Goal: Information Seeking & Learning: Learn about a topic

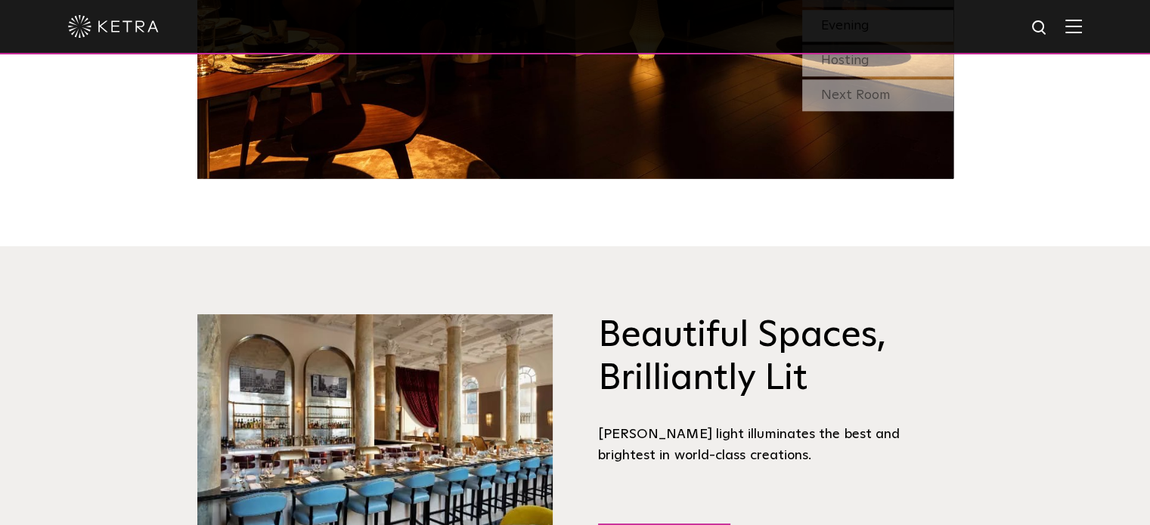
click at [1097, 34] on div at bounding box center [575, 27] width 1150 height 54
click at [1082, 33] on img at bounding box center [1073, 26] width 17 height 14
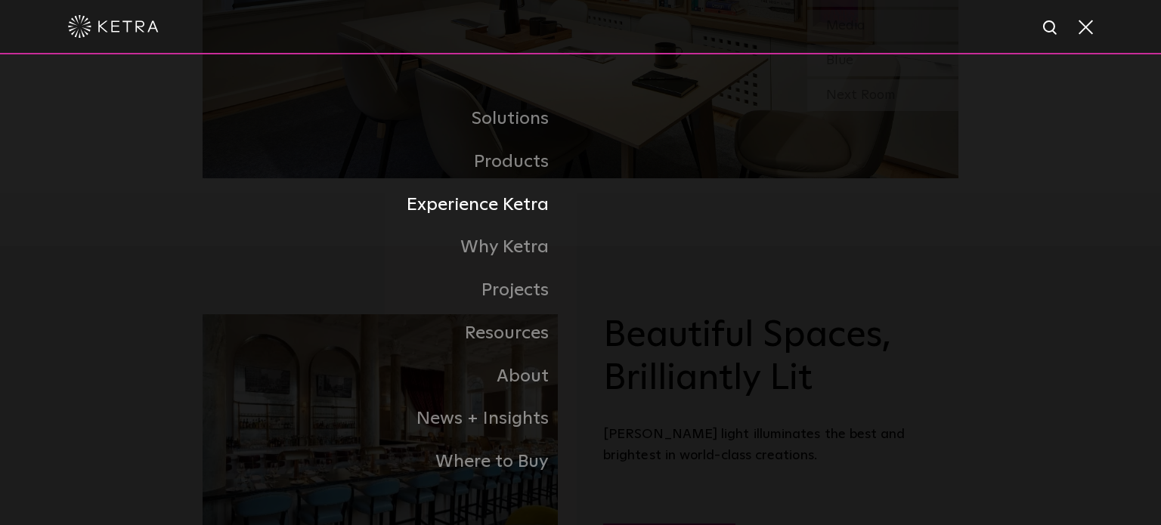
click at [644, 184] on li "Experience Ketra" at bounding box center [581, 205] width 756 height 43
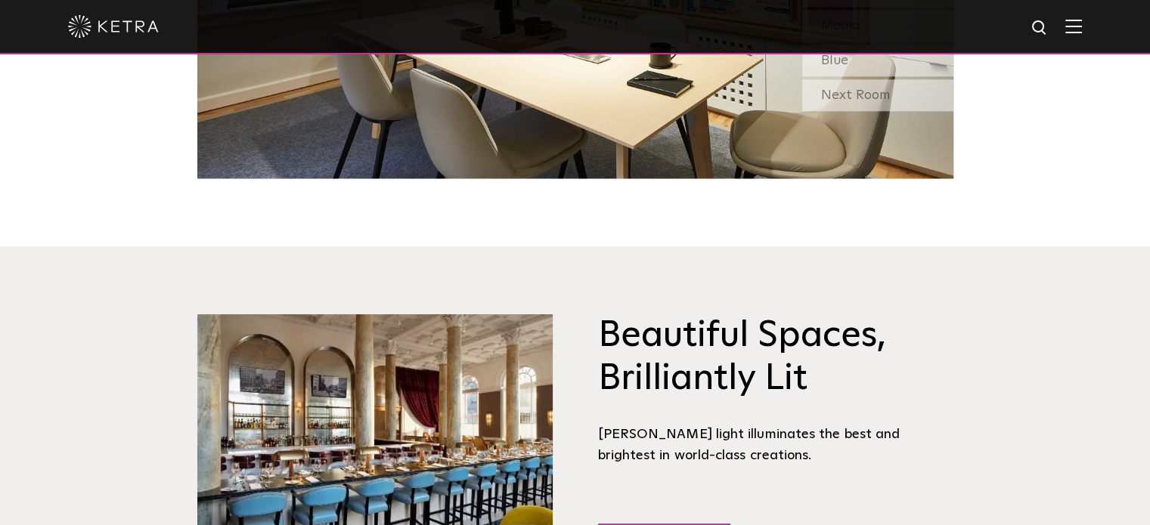
click at [1079, 26] on img at bounding box center [1073, 26] width 17 height 14
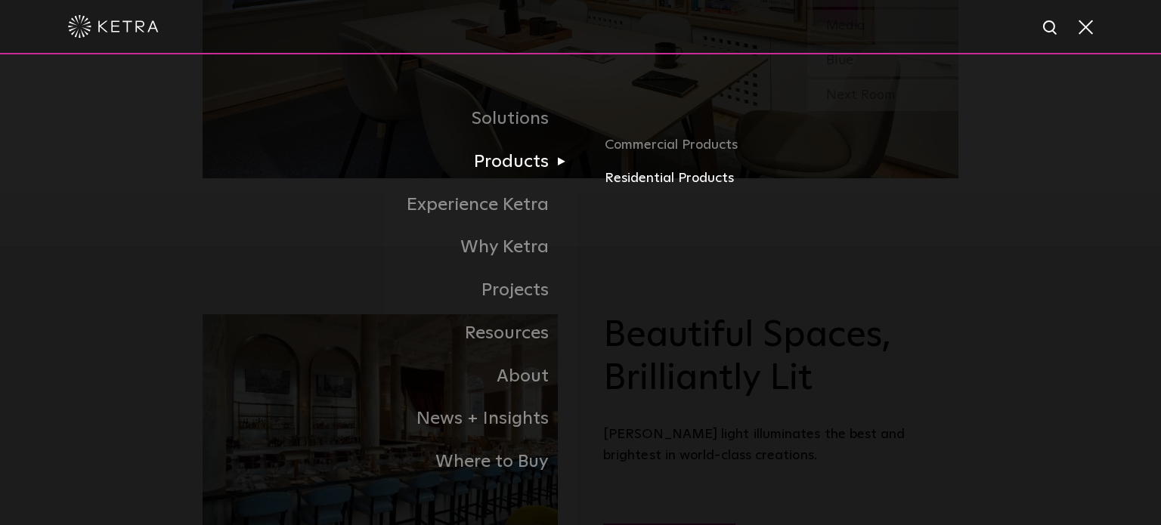
click at [623, 185] on link "Residential Products" at bounding box center [782, 179] width 354 height 22
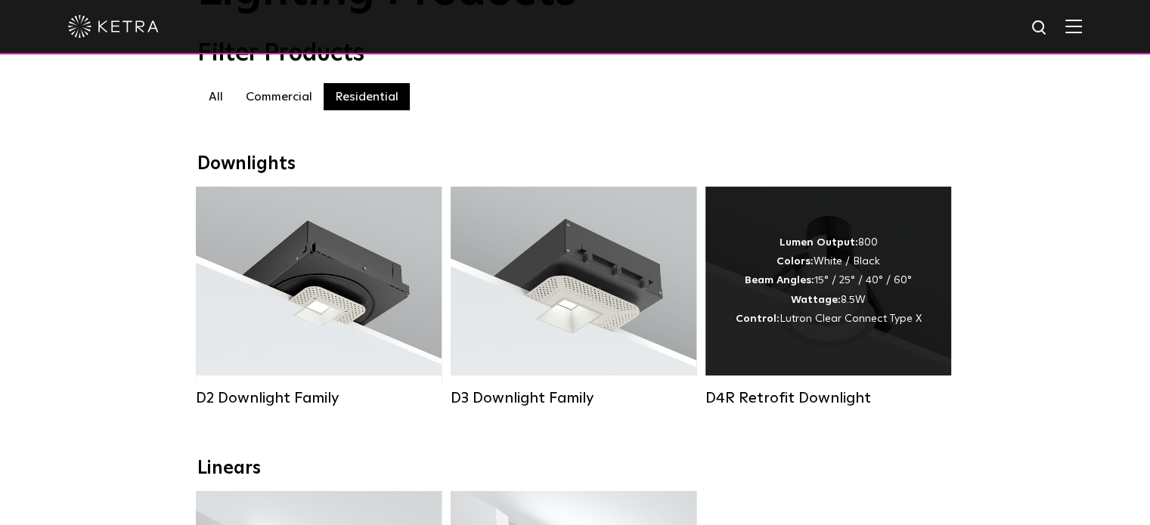
scroll to position [146, 0]
click at [871, 339] on div "Lumen Output: 800 Colors: White / Black Beam Angles: 15° / 25° / 40° / 60° Watt…" at bounding box center [828, 281] width 246 height 189
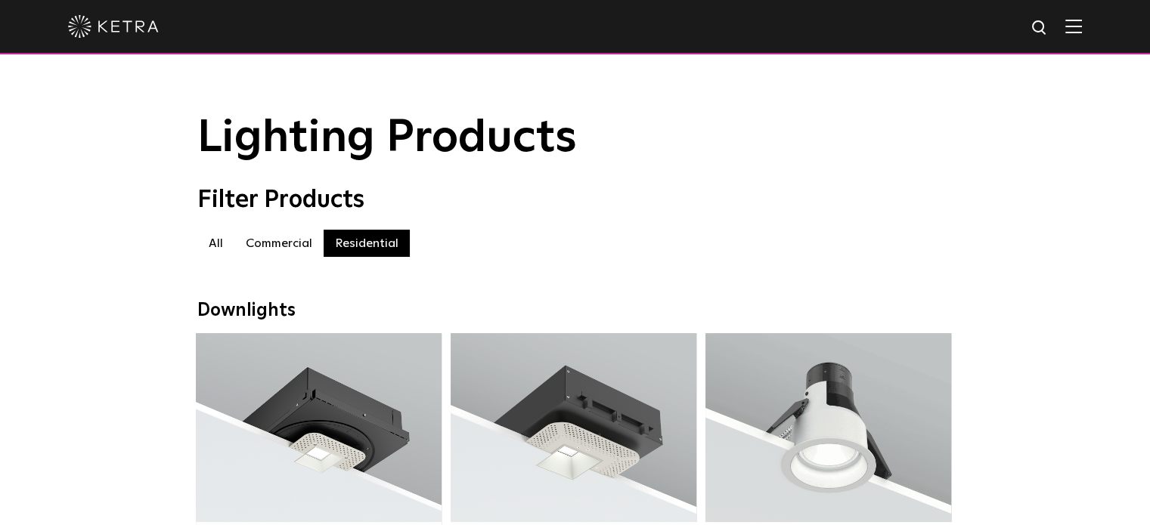
click at [287, 244] on label "Commercial" at bounding box center [278, 243] width 89 height 27
click at [1082, 31] on img at bounding box center [1073, 26] width 17 height 14
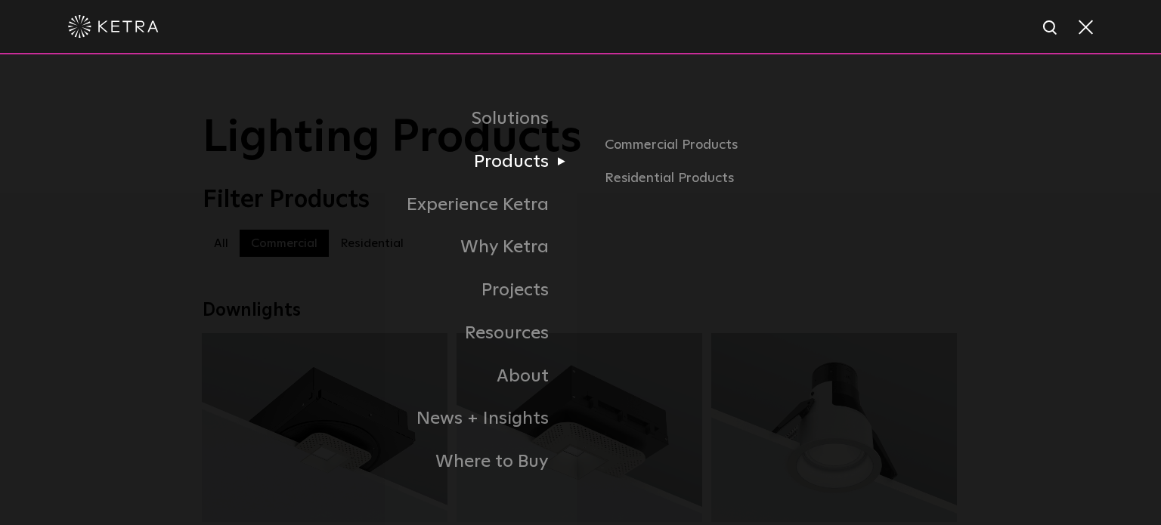
click at [547, 169] on link "Products" at bounding box center [392, 162] width 378 height 43
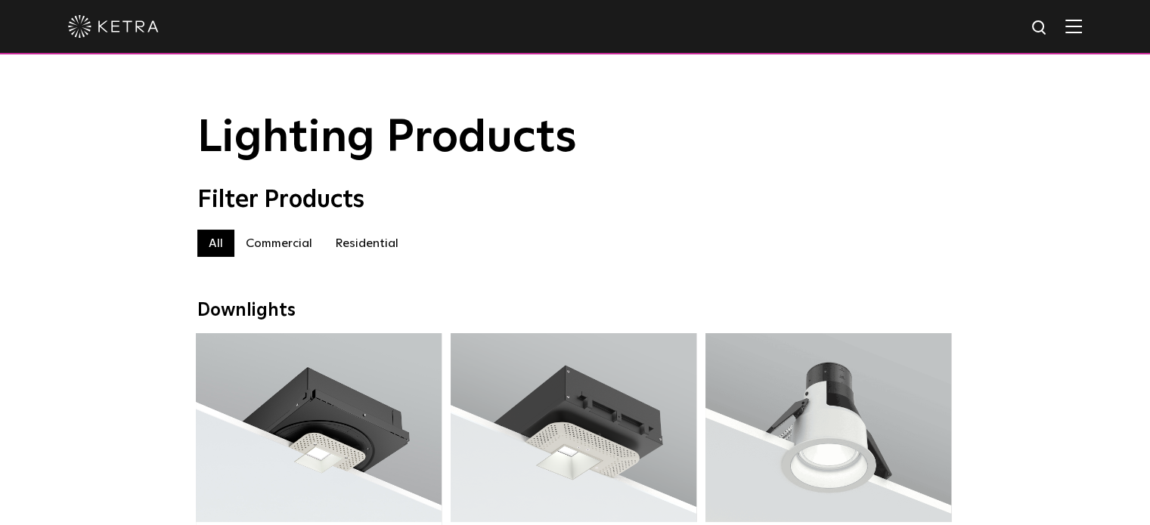
click at [1079, 26] on img at bounding box center [1073, 26] width 17 height 14
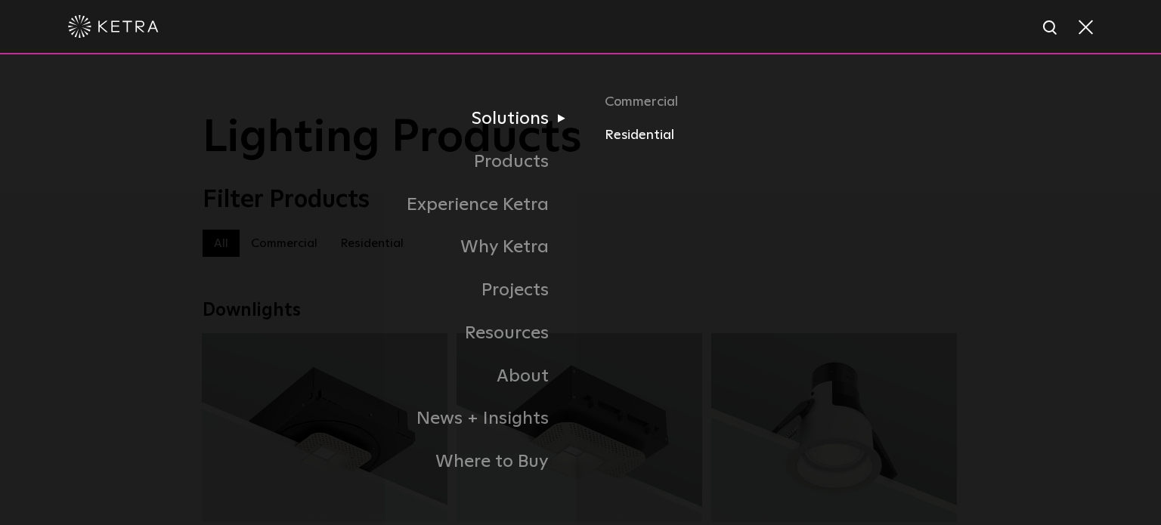
click at [623, 141] on link "Residential" at bounding box center [782, 136] width 354 height 22
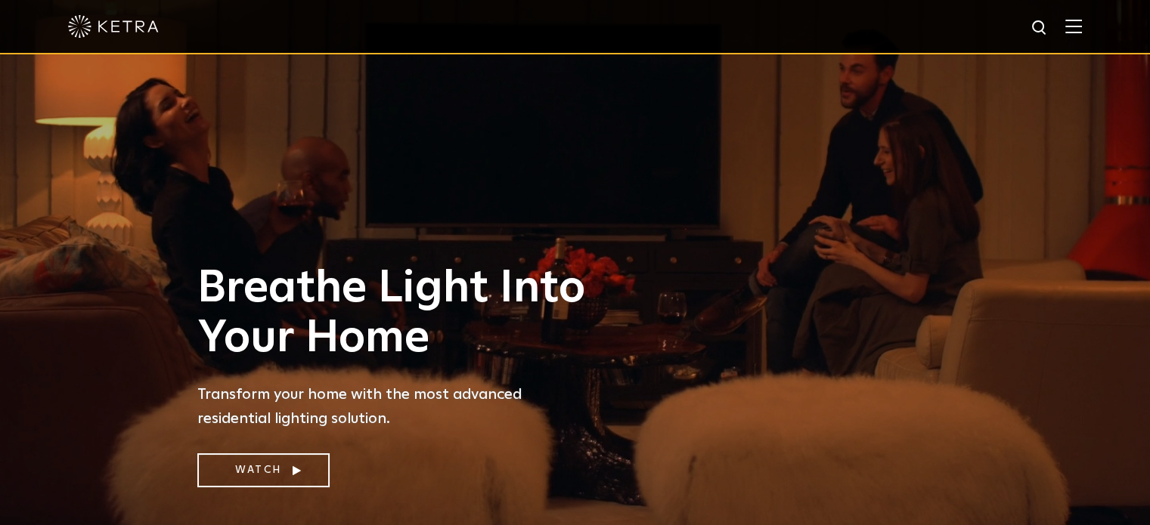
click at [1079, 39] on div at bounding box center [575, 26] width 1014 height 53
click at [1082, 26] on img at bounding box center [1073, 26] width 17 height 14
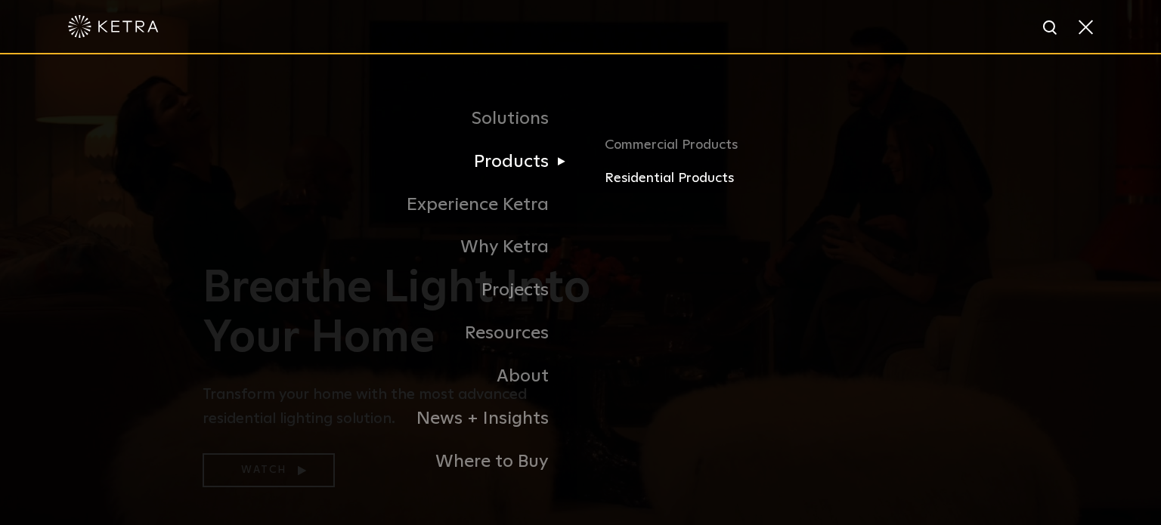
click at [636, 178] on link "Residential Products" at bounding box center [782, 179] width 354 height 22
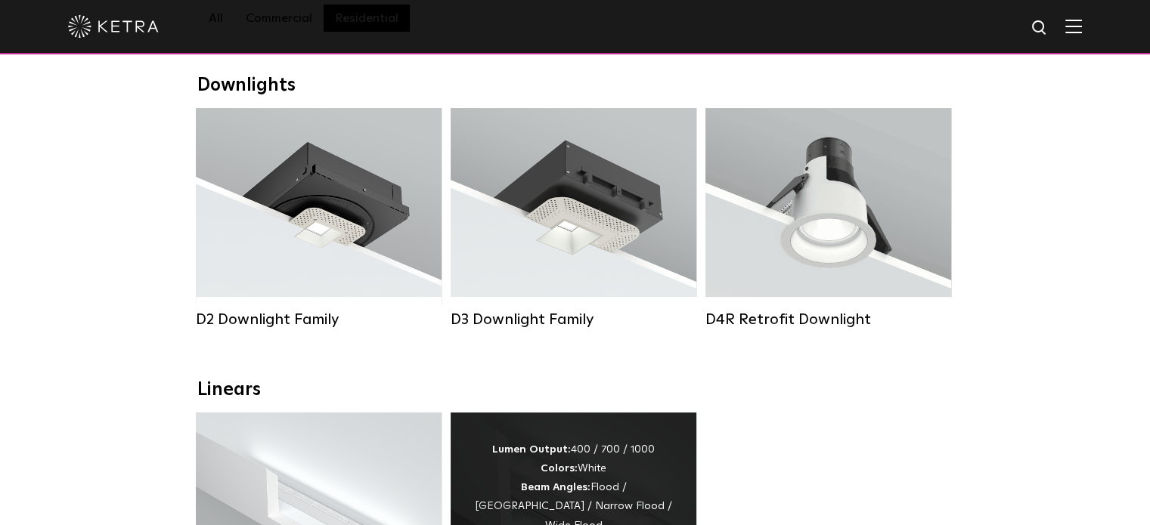
scroll to position [226, 0]
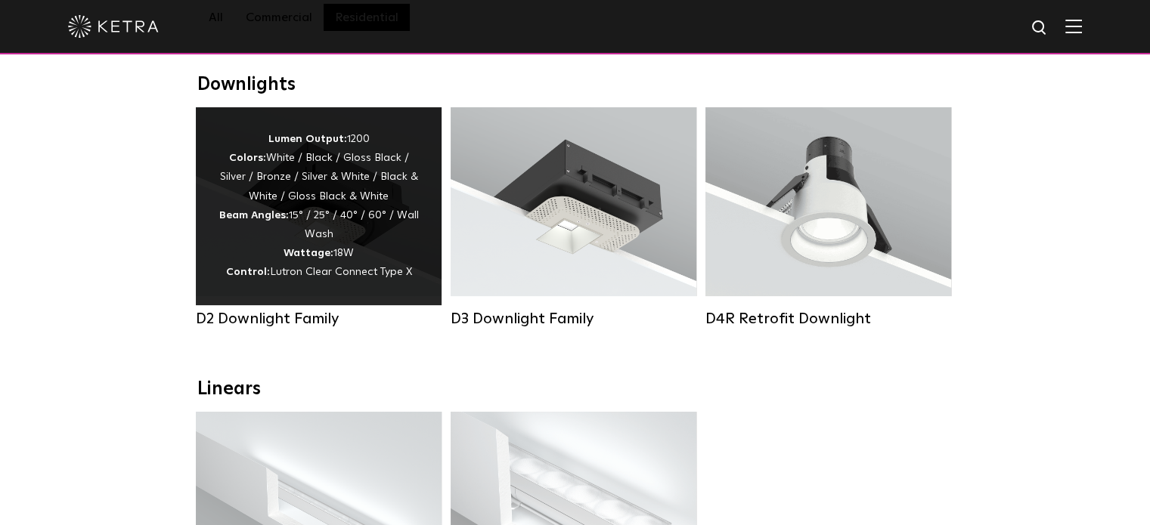
click at [297, 327] on div "D2 Downlight Family" at bounding box center [319, 319] width 246 height 18
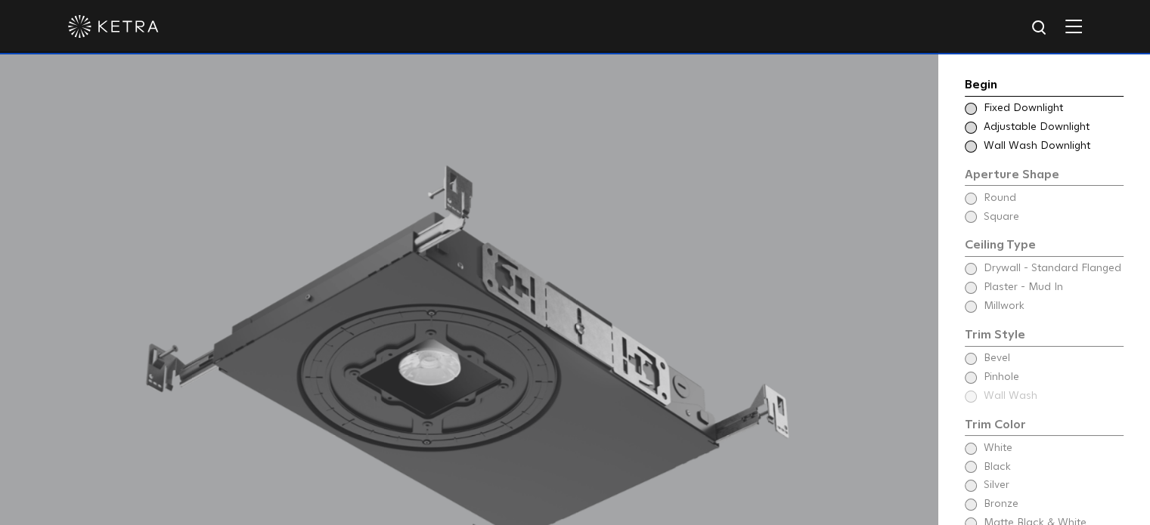
scroll to position [1212, 0]
click at [1004, 128] on span "Adjustable Downlight" at bounding box center [1052, 127] width 138 height 15
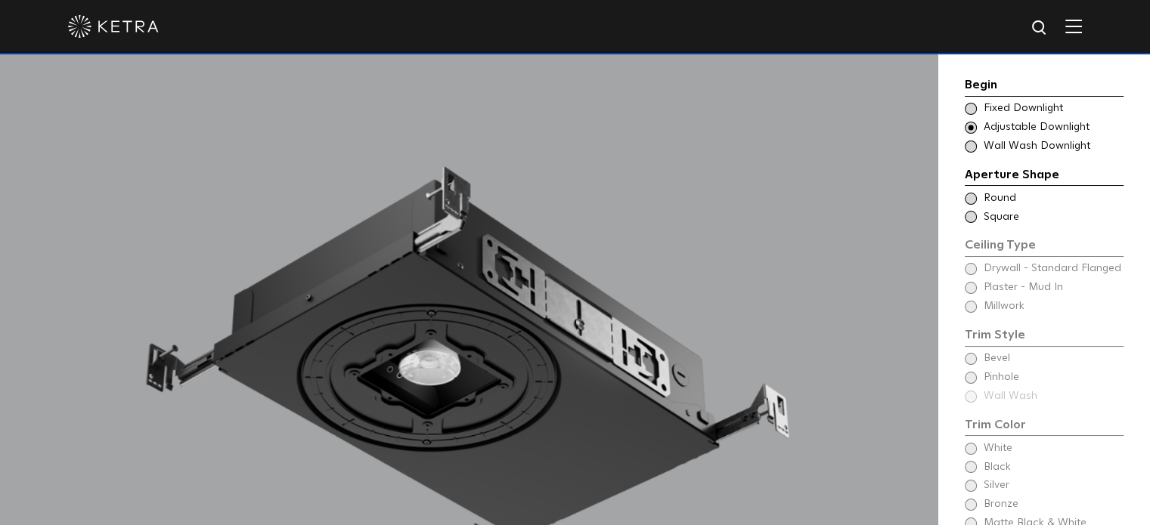
click at [1011, 108] on span "Fixed Downlight" at bounding box center [1052, 108] width 138 height 15
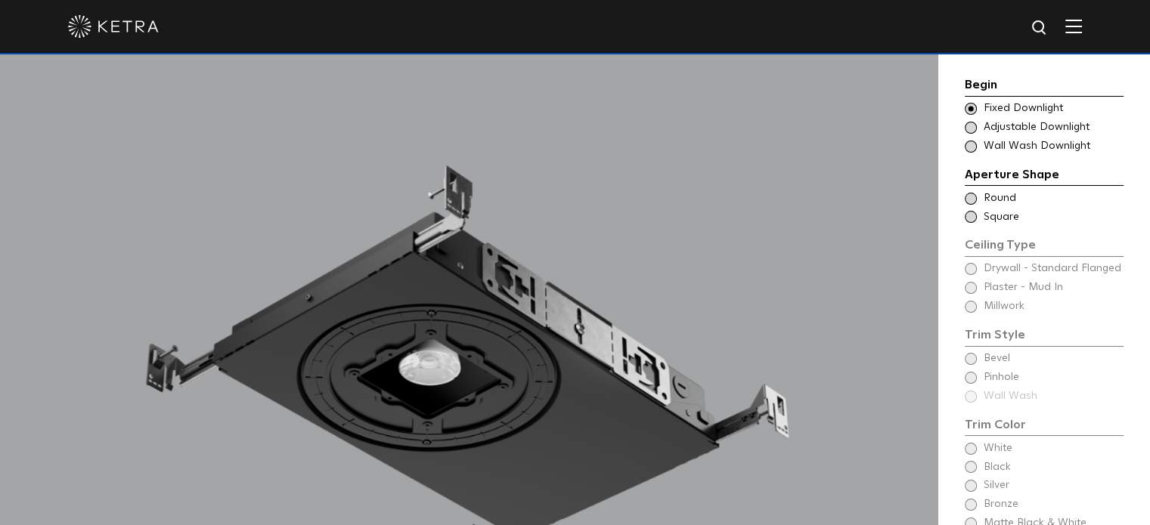
click at [1011, 126] on span "Adjustable Downlight" at bounding box center [1052, 127] width 138 height 15
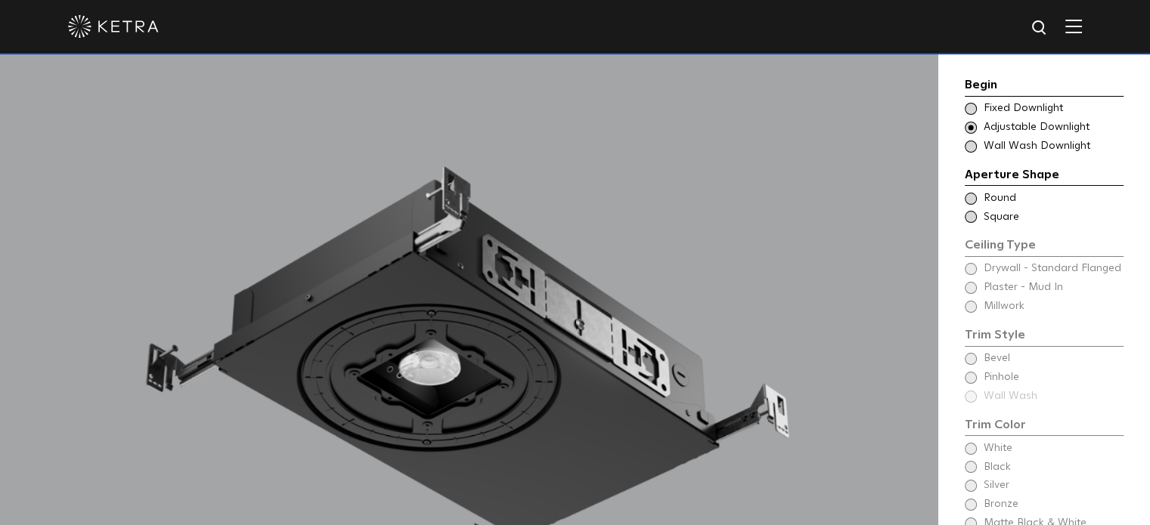
click at [1011, 110] on span "Fixed Downlight" at bounding box center [1052, 108] width 138 height 15
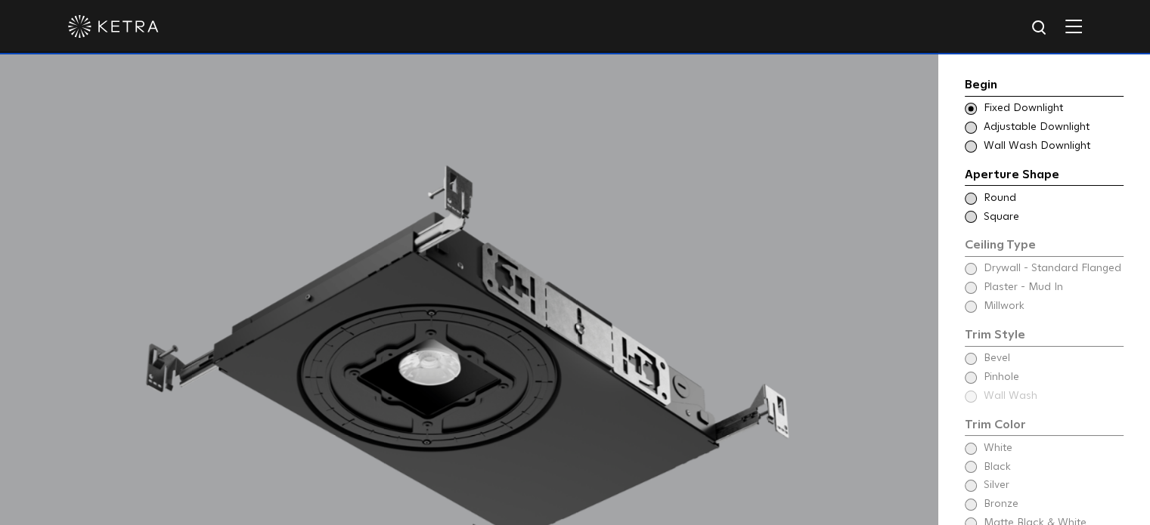
click at [1007, 197] on span "Round" at bounding box center [1052, 198] width 138 height 15
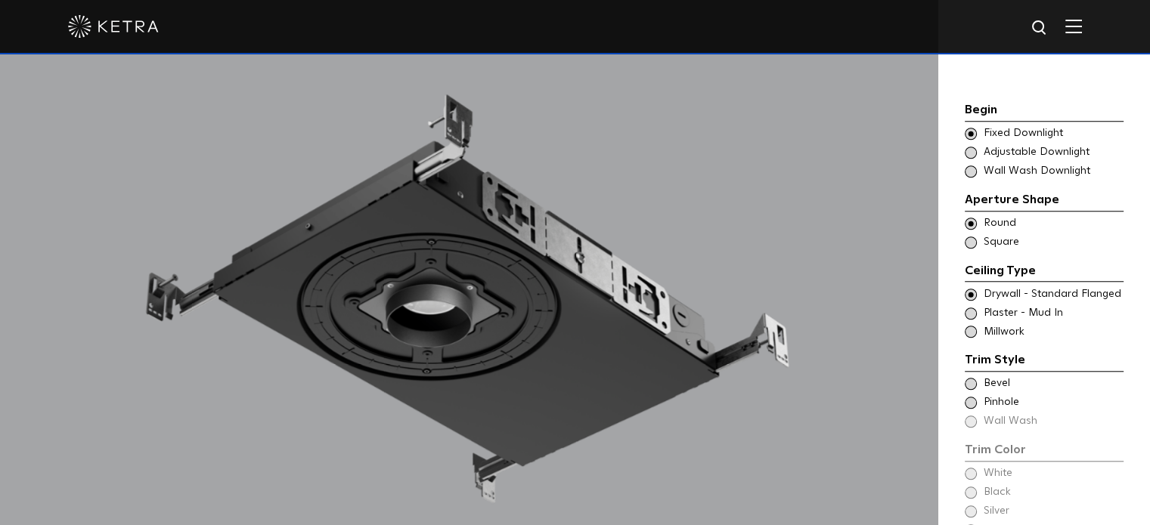
scroll to position [1285, 0]
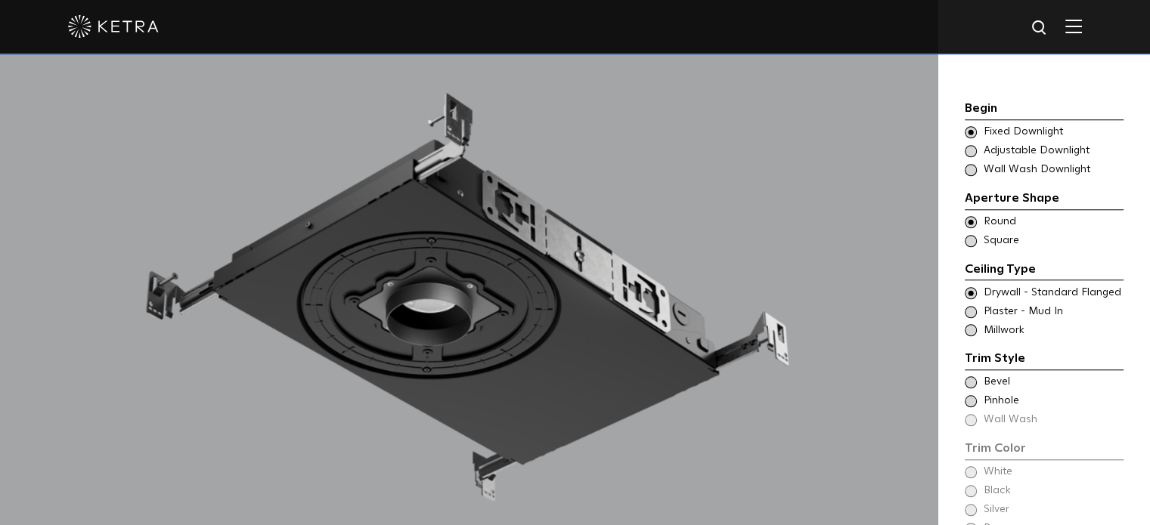
click at [1010, 305] on span "Plaster - Mud In" at bounding box center [1052, 312] width 138 height 15
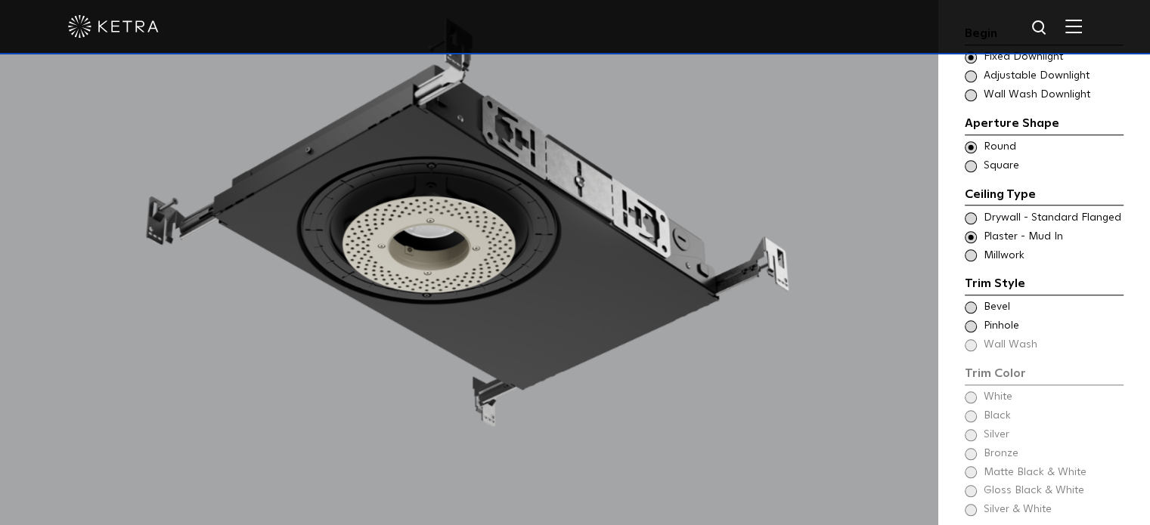
scroll to position [1360, 0]
click at [1007, 299] on span "Bevel" at bounding box center [1052, 306] width 138 height 15
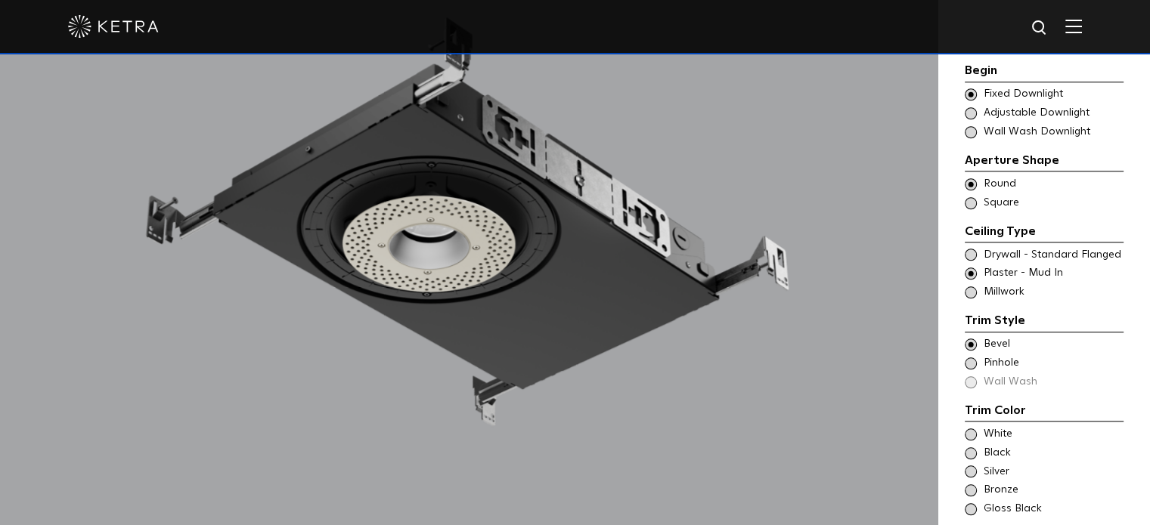
click at [1004, 356] on span "Pinhole" at bounding box center [1052, 363] width 138 height 15
click at [989, 337] on span "Bevel" at bounding box center [1052, 344] width 138 height 15
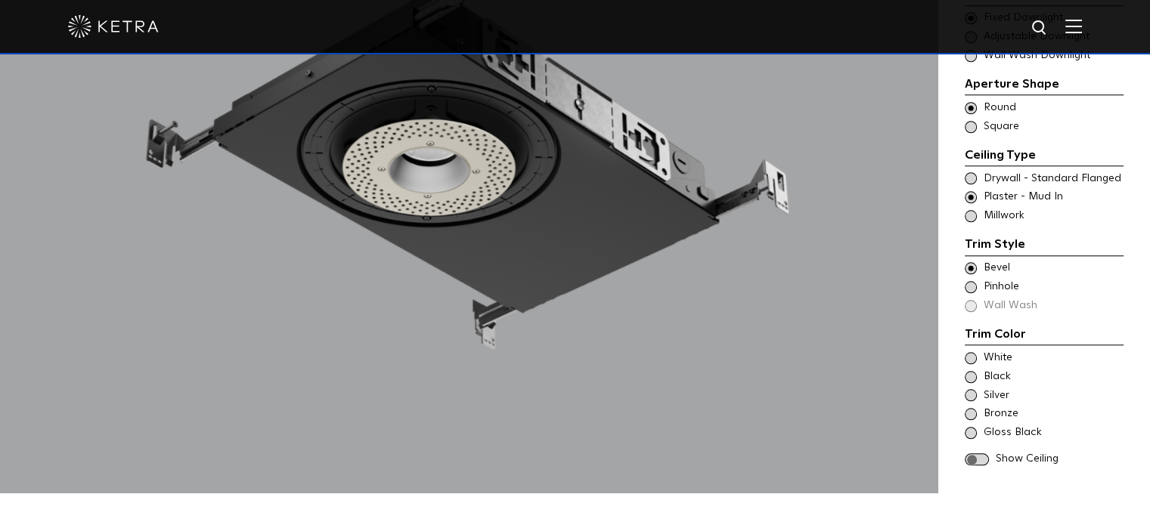
scroll to position [1436, 0]
click at [1003, 351] on span "White" at bounding box center [1052, 358] width 138 height 15
click at [1004, 370] on span "Black" at bounding box center [1052, 377] width 138 height 15
click at [1004, 389] on span "Silver" at bounding box center [1052, 396] width 138 height 15
click at [1010, 426] on span "Gloss Black" at bounding box center [1052, 433] width 138 height 15
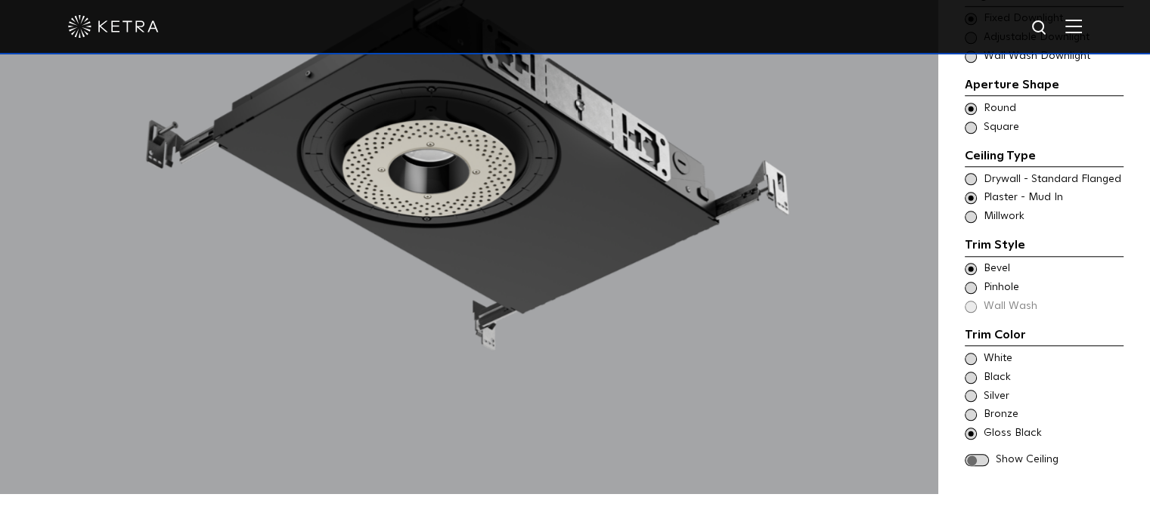
click at [999, 389] on span "Silver" at bounding box center [1052, 396] width 138 height 15
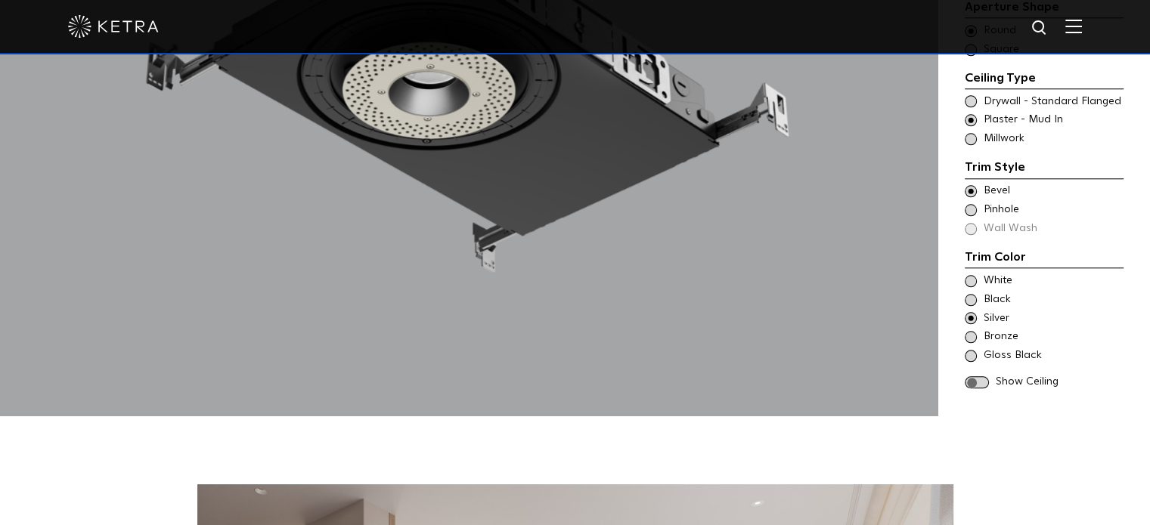
scroll to position [1512, 0]
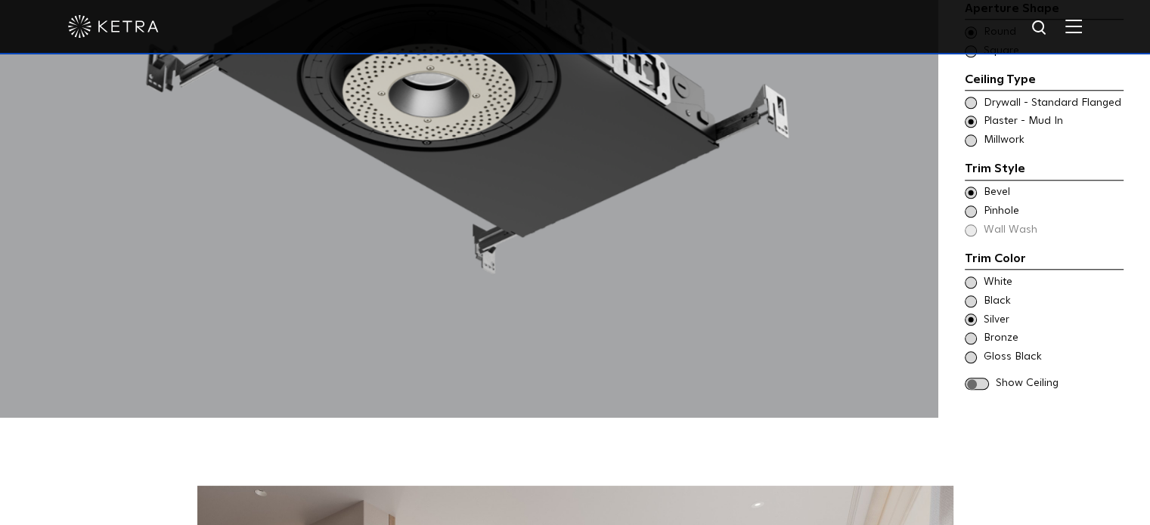
click at [980, 378] on span at bounding box center [976, 384] width 24 height 13
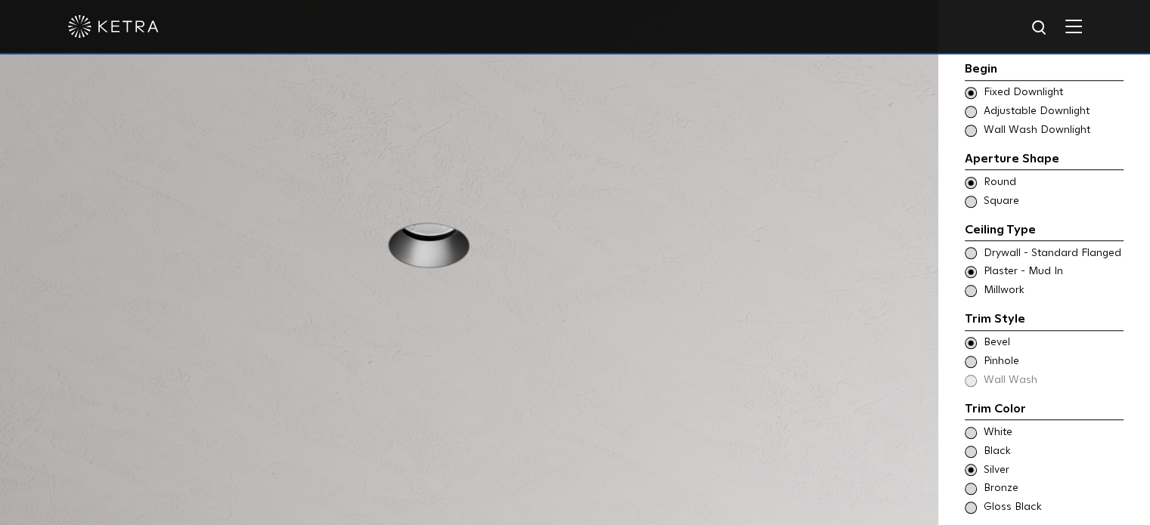
scroll to position [1361, 0]
click at [1019, 247] on span "Drywall - Standard Flanged" at bounding box center [1052, 254] width 138 height 15
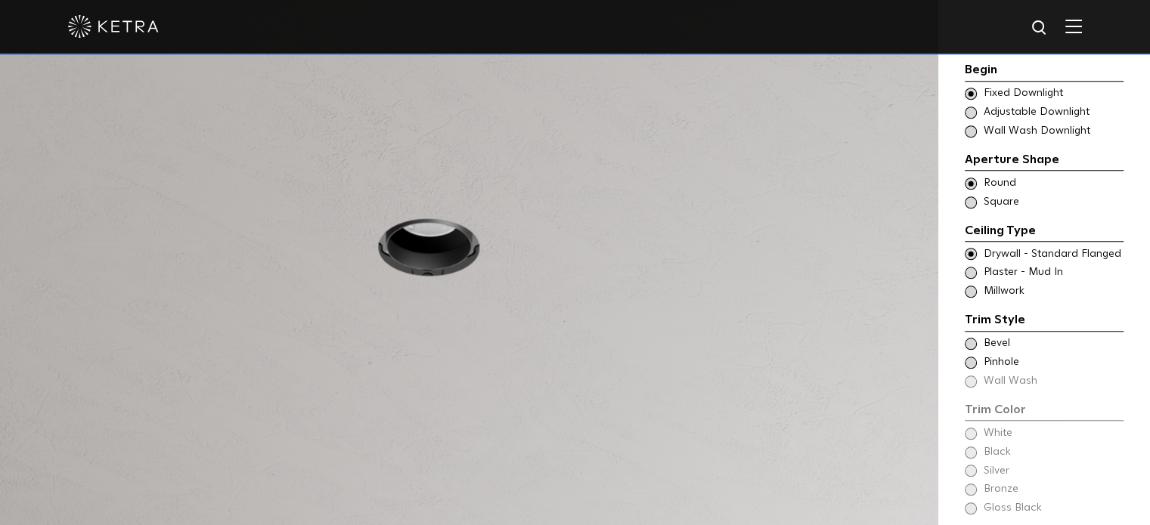
click at [1005, 284] on span "Millwork" at bounding box center [1052, 291] width 138 height 15
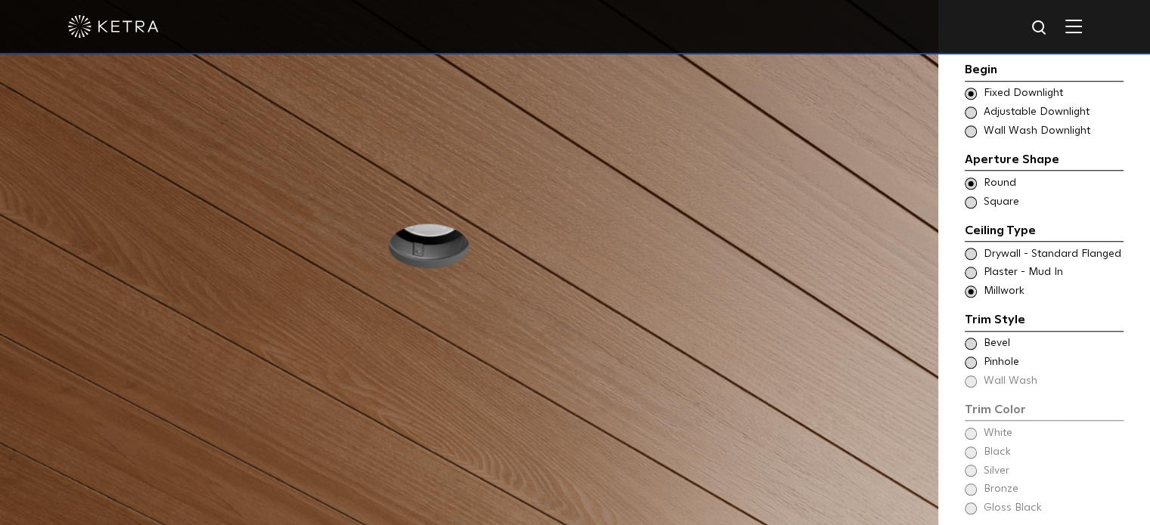
click at [1009, 265] on span "Plaster - Mud In" at bounding box center [1052, 272] width 138 height 15
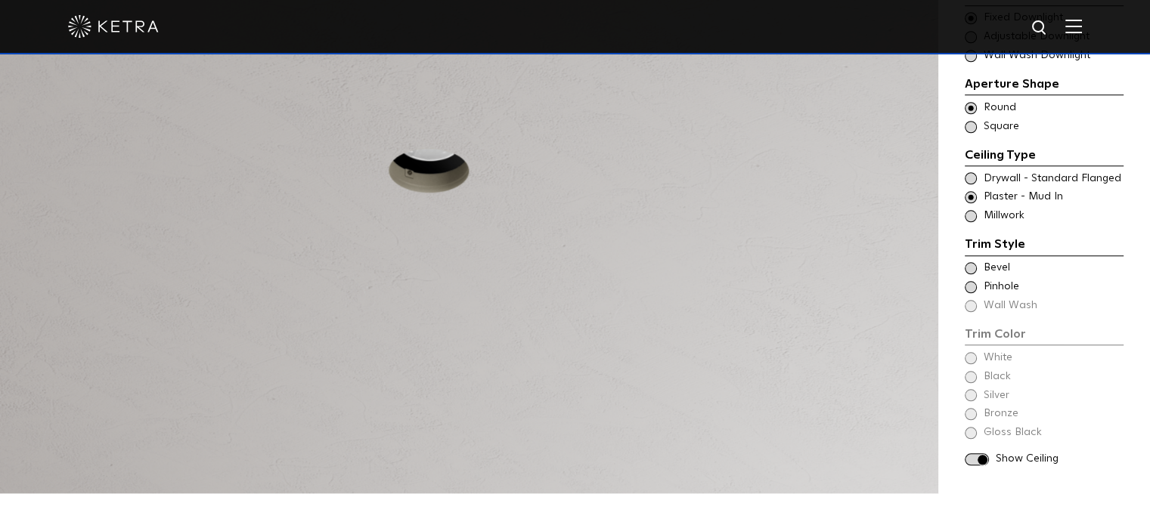
click at [1004, 209] on span "Millwork" at bounding box center [1052, 216] width 138 height 15
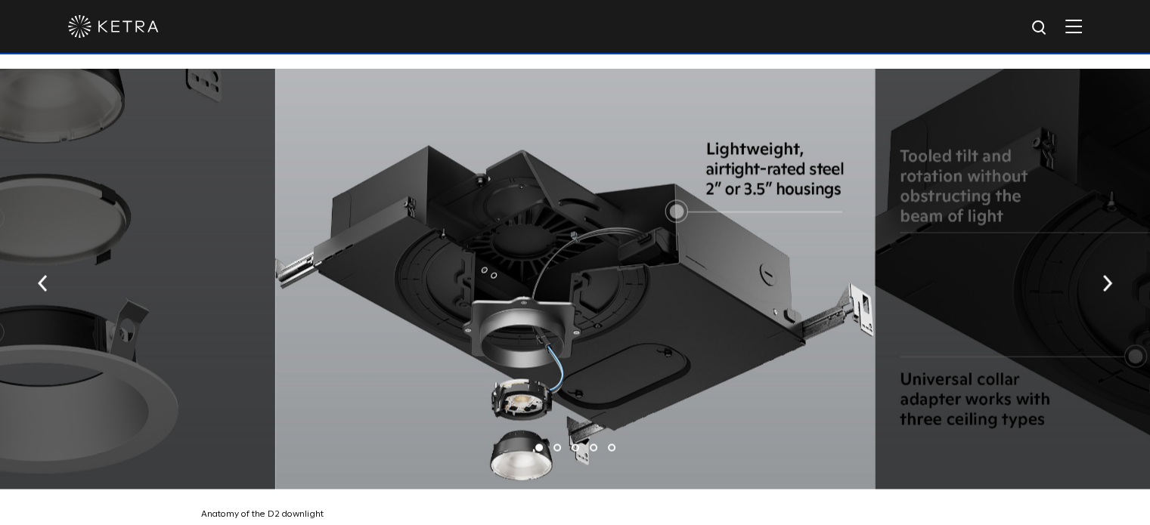
scroll to position [2494, 0]
click at [1104, 275] on img "button" at bounding box center [1107, 283] width 10 height 17
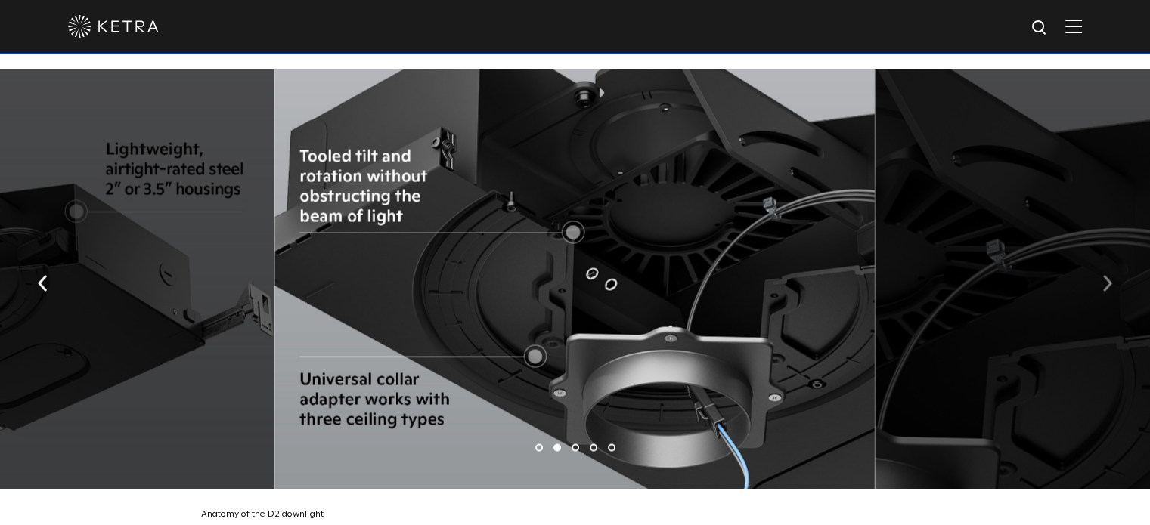
click at [1100, 266] on button "button" at bounding box center [1107, 282] width 33 height 52
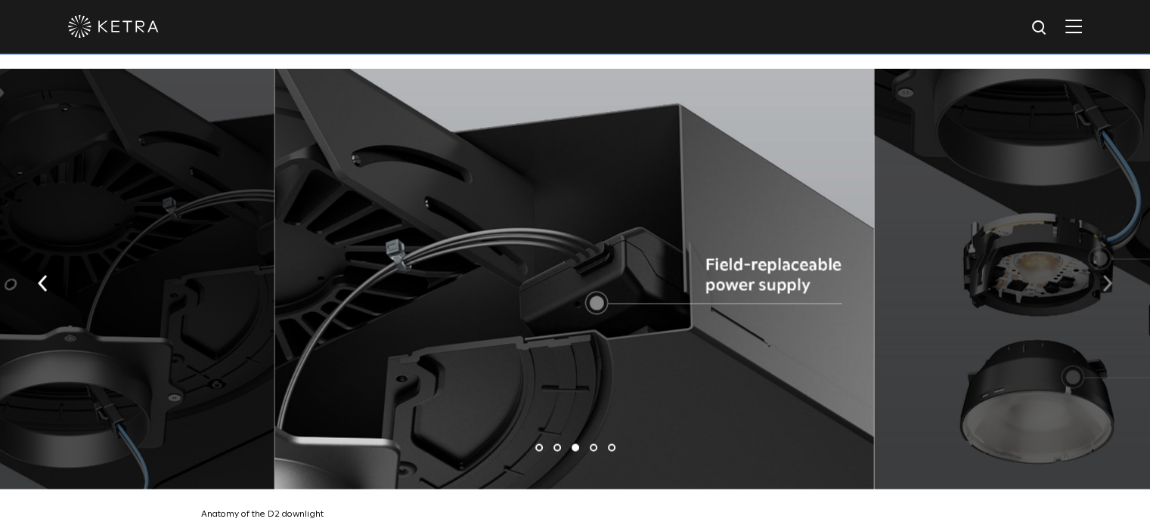
click at [1100, 266] on button "button" at bounding box center [1107, 282] width 33 height 52
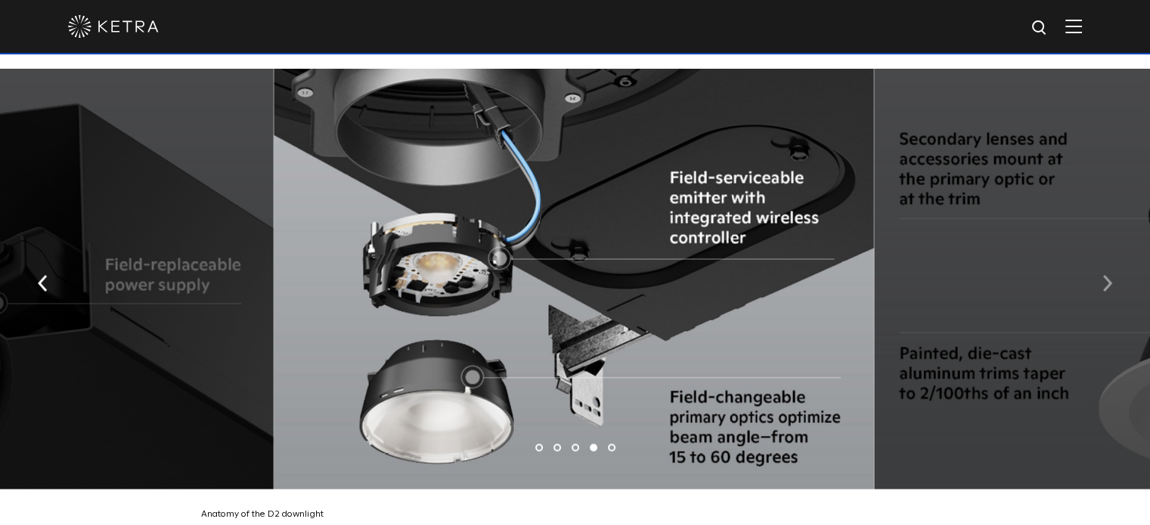
click at [1100, 266] on button "button" at bounding box center [1107, 282] width 33 height 52
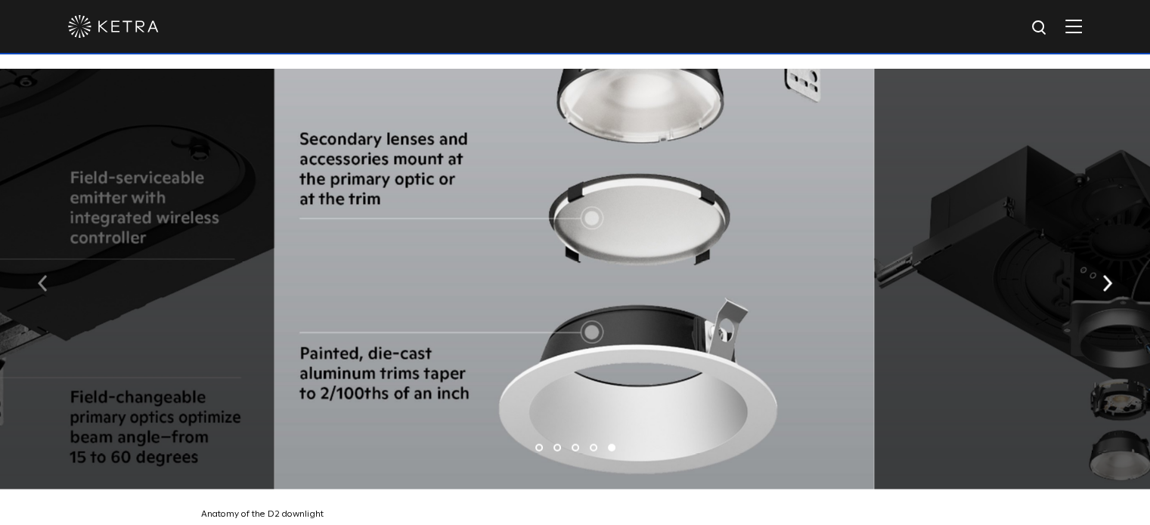
click at [47, 275] on img "button" at bounding box center [43, 283] width 10 height 17
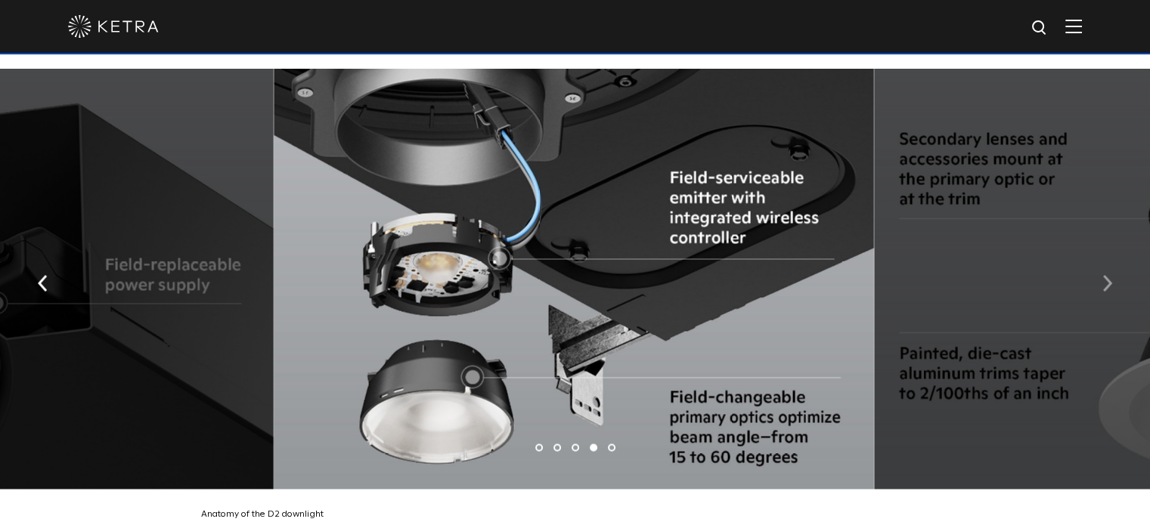
click at [1102, 275] on img "button" at bounding box center [1107, 283] width 10 height 17
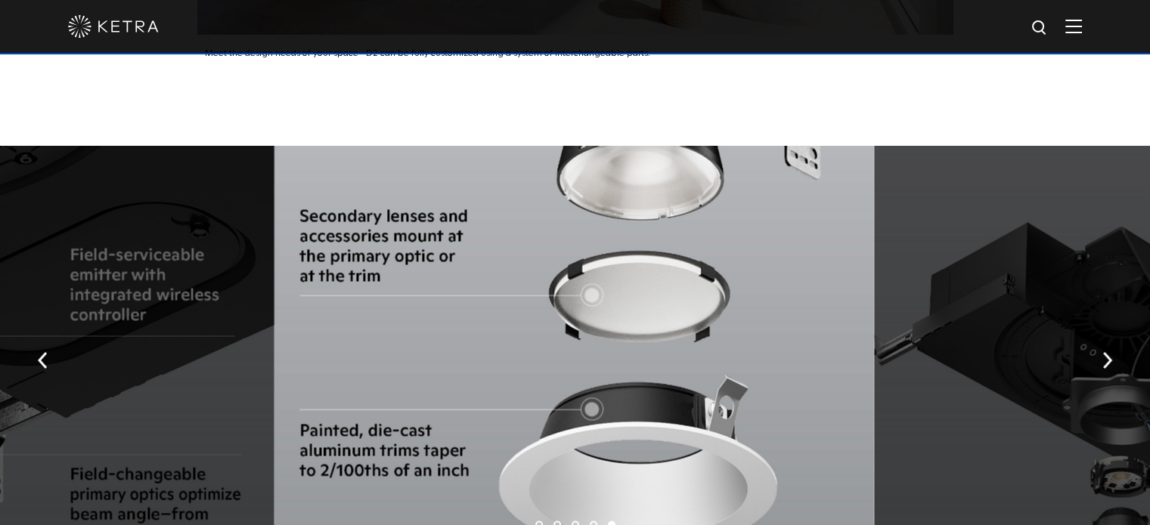
scroll to position [2419, 0]
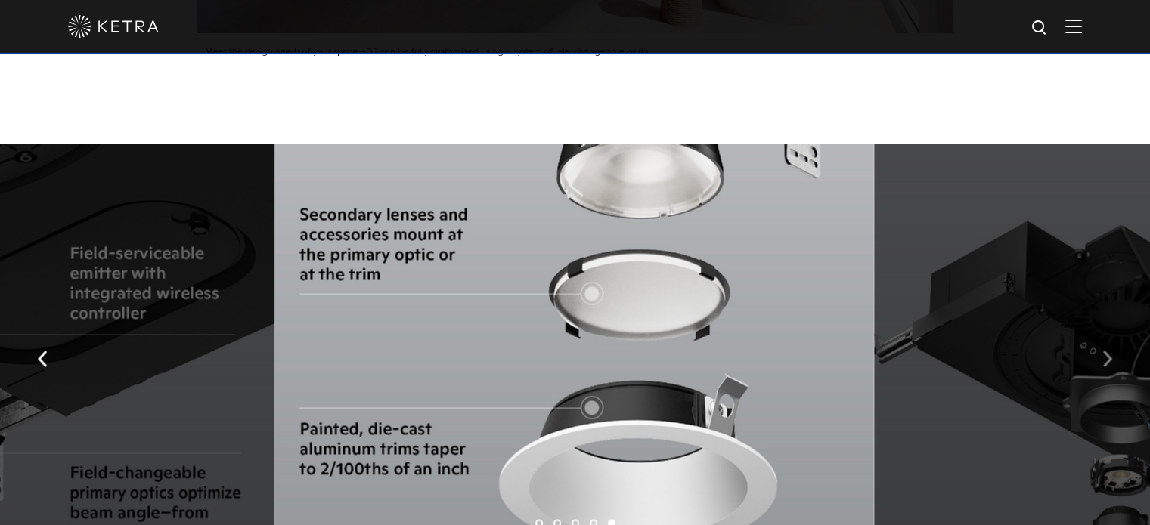
click at [1104, 351] on img "button" at bounding box center [1107, 359] width 10 height 17
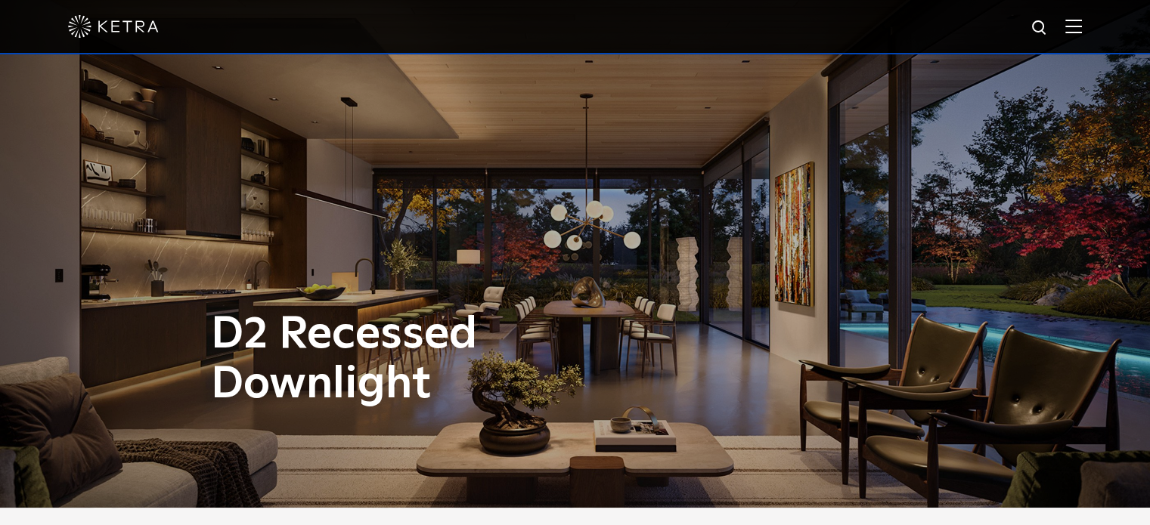
scroll to position [0, 0]
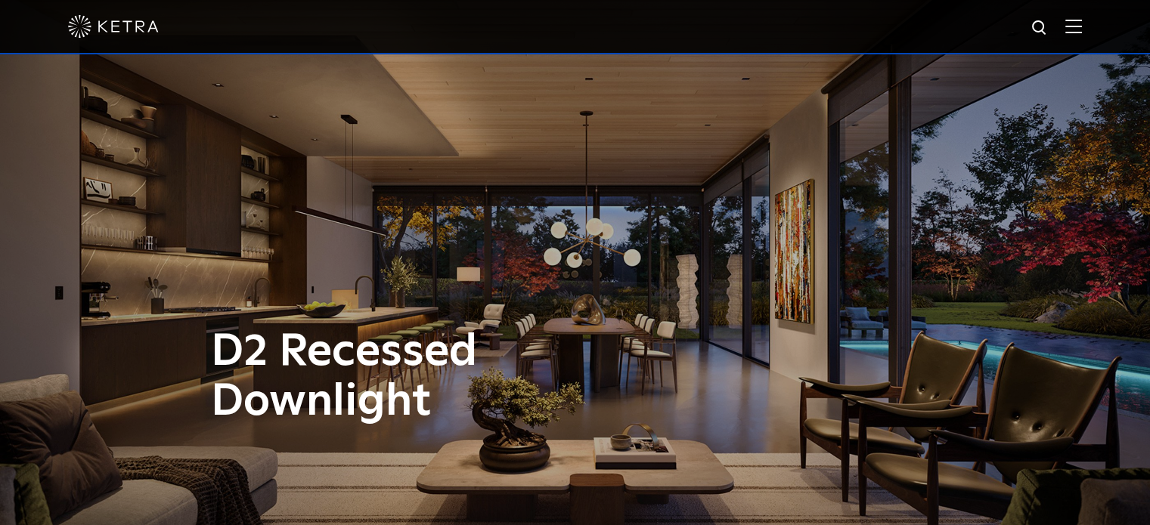
click at [1082, 31] on img at bounding box center [1073, 26] width 17 height 14
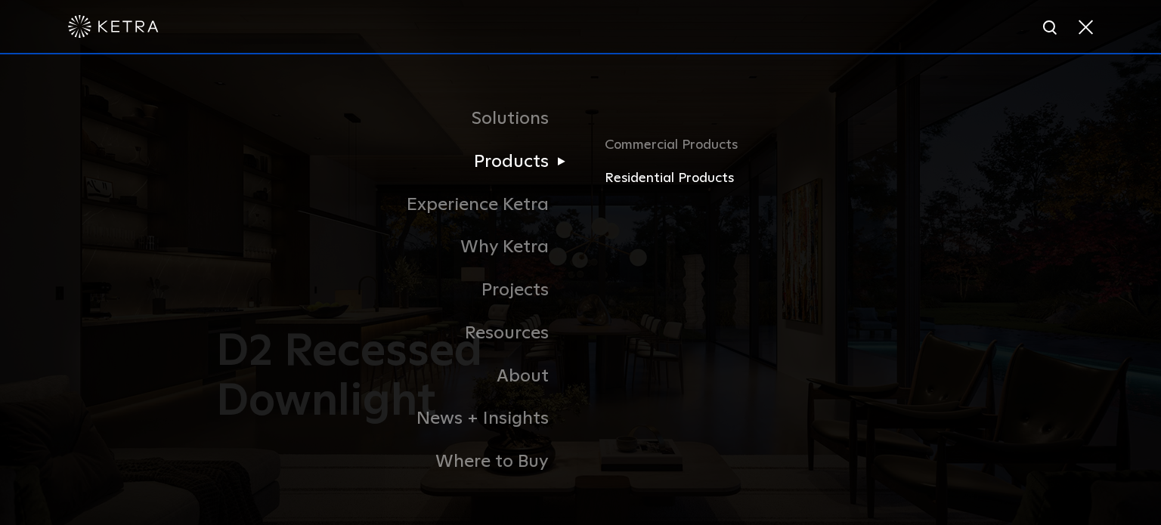
click at [655, 185] on link "Residential Products" at bounding box center [782, 179] width 354 height 22
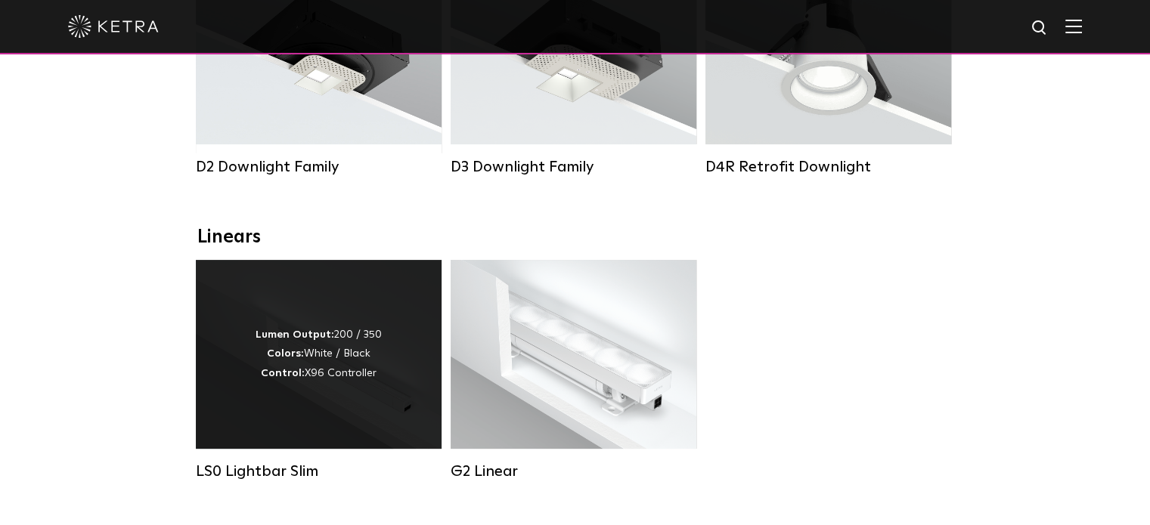
scroll to position [378, 0]
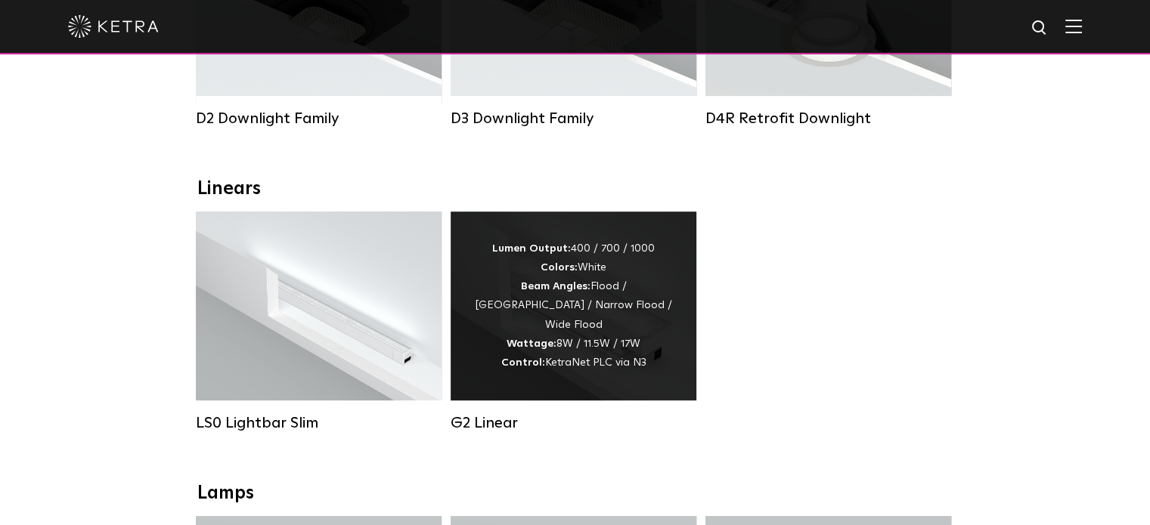
click at [630, 373] on div "Lumen Output: 400 / 700 / 1000 Colors: White Beam Angles: Flood / Graze / Narro…" at bounding box center [573, 306] width 246 height 189
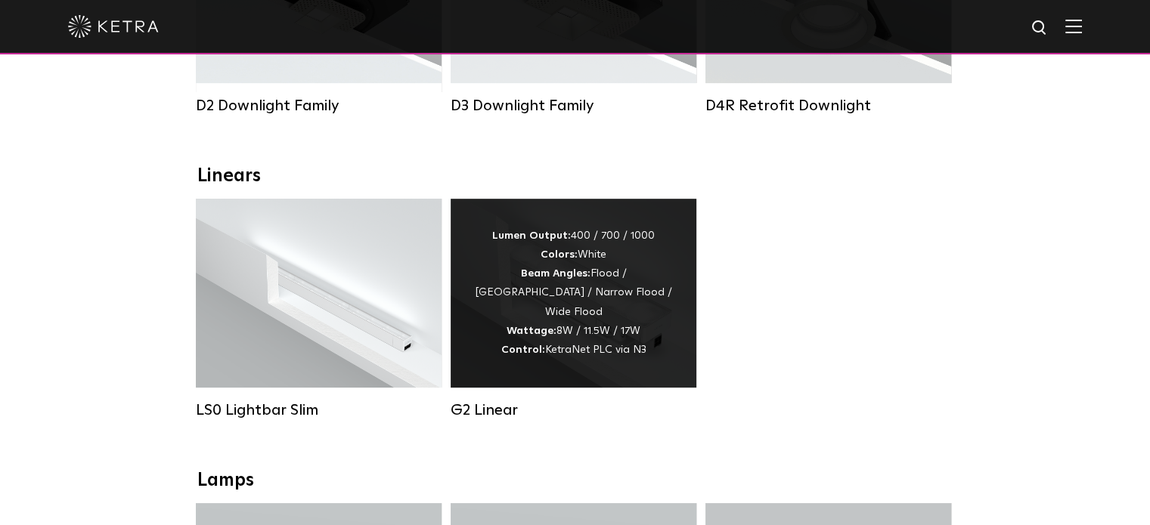
scroll to position [442, 0]
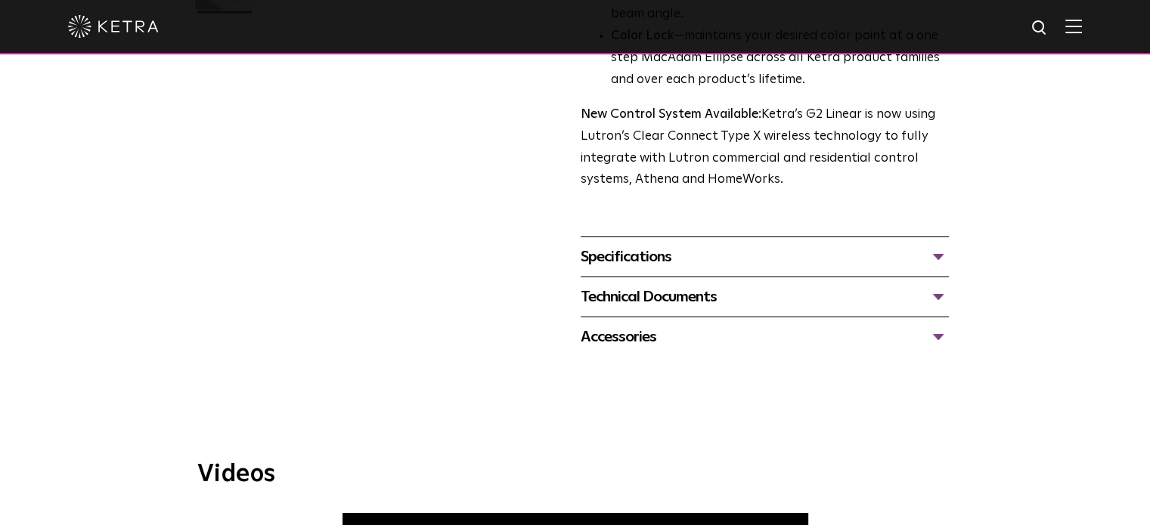
click at [664, 250] on div "Specifications" at bounding box center [764, 257] width 368 height 24
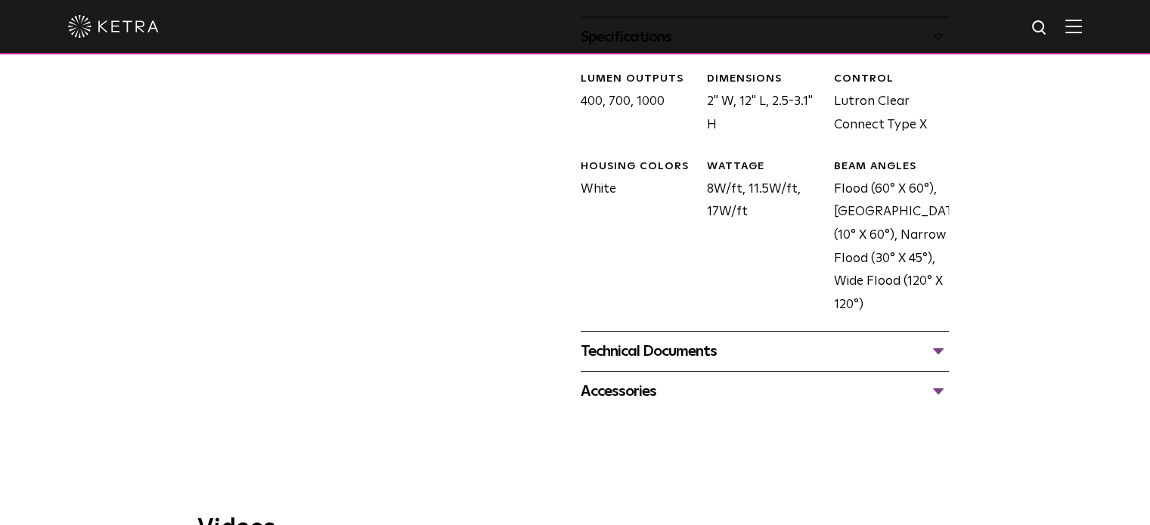
scroll to position [753, 0]
click at [687, 349] on div "Technical Documents" at bounding box center [764, 351] width 368 height 24
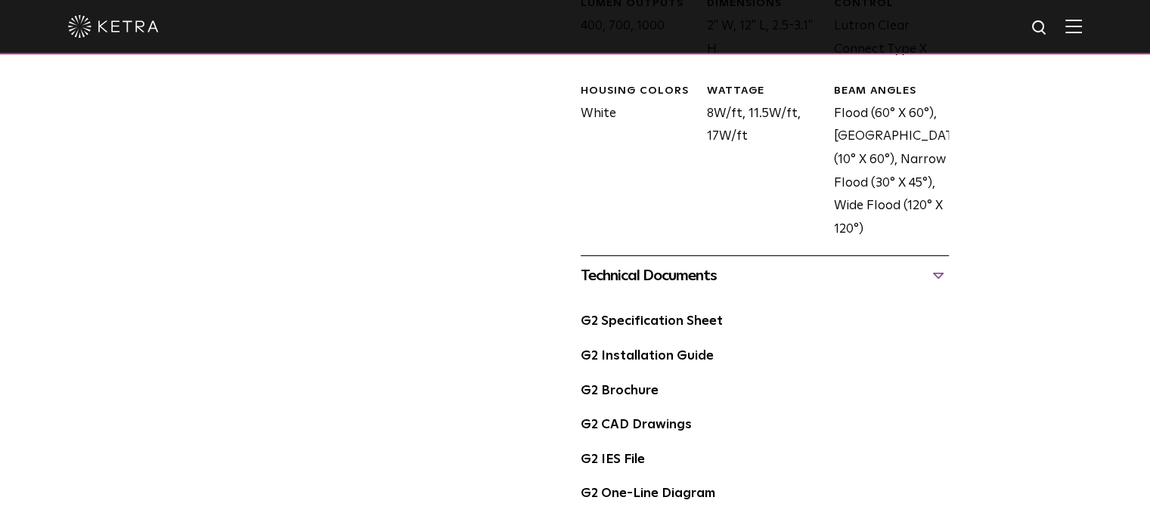
scroll to position [828, 0]
click at [673, 328] on link "G2 Specification Sheet" at bounding box center [651, 321] width 142 height 13
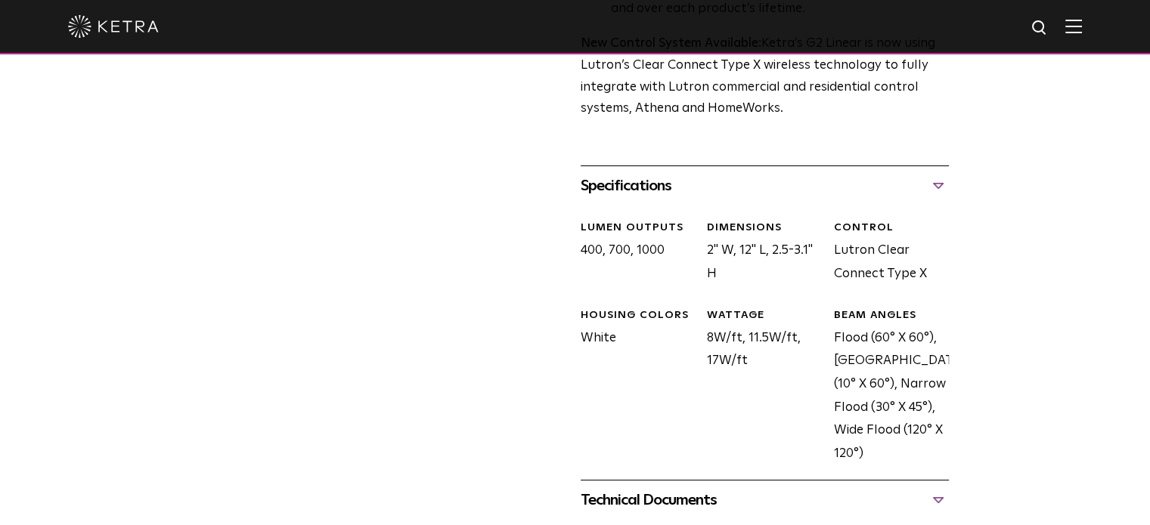
click at [1079, 39] on div at bounding box center [575, 26] width 1014 height 53
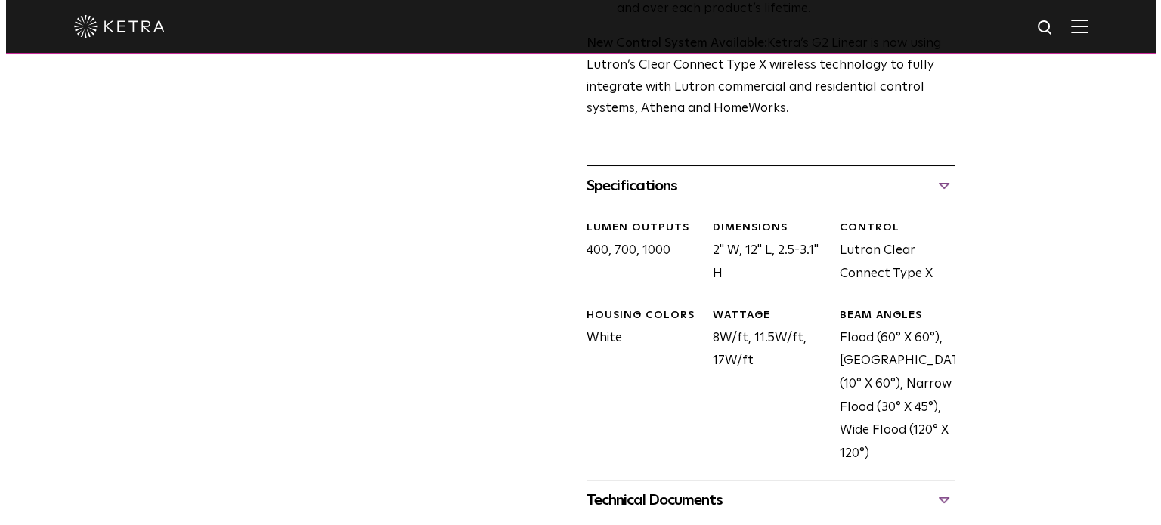
scroll to position [603, 0]
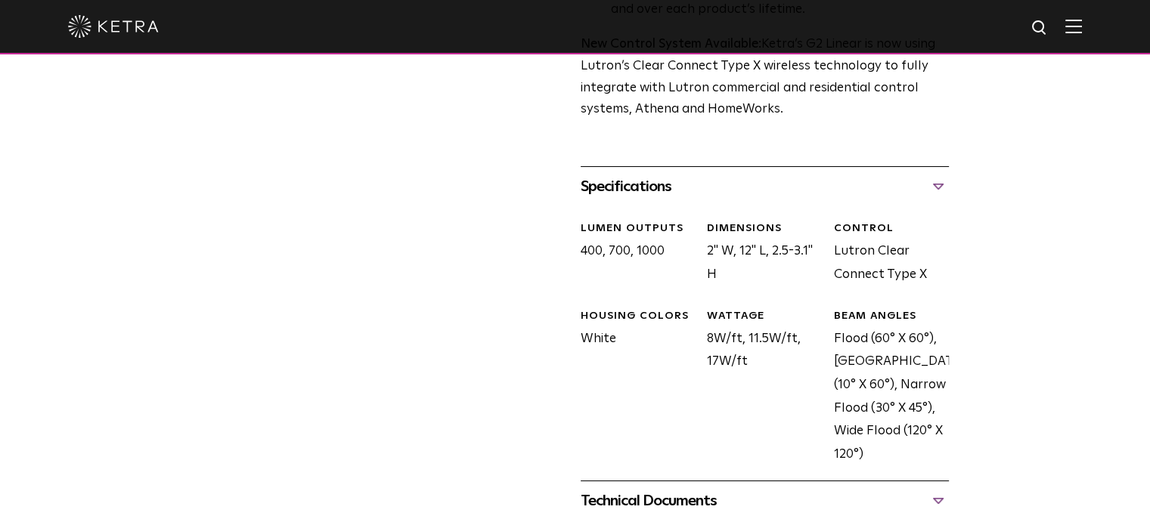
click at [1081, 25] on img at bounding box center [1073, 26] width 17 height 14
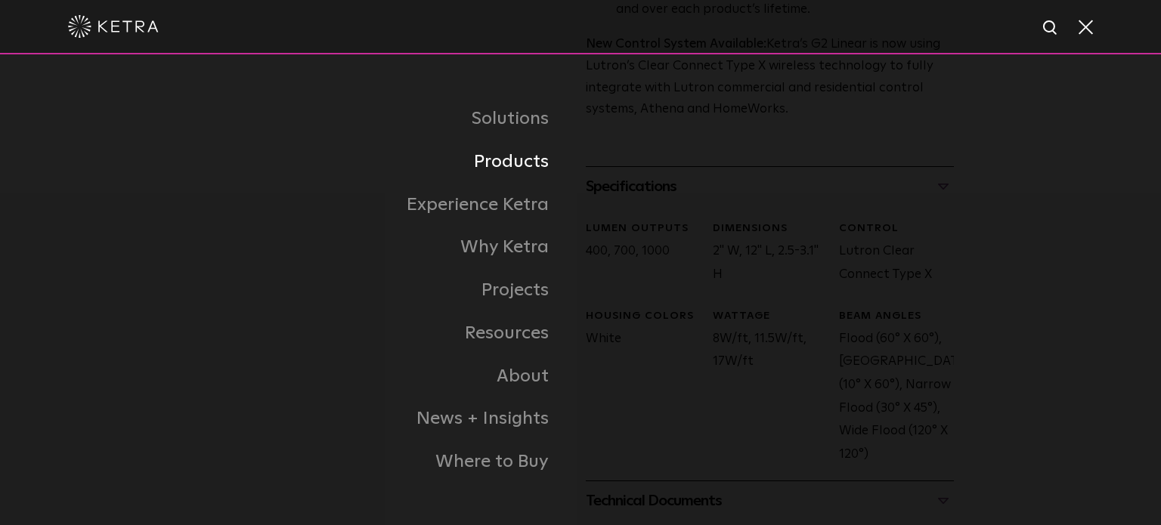
click at [503, 169] on link "Products" at bounding box center [392, 162] width 378 height 43
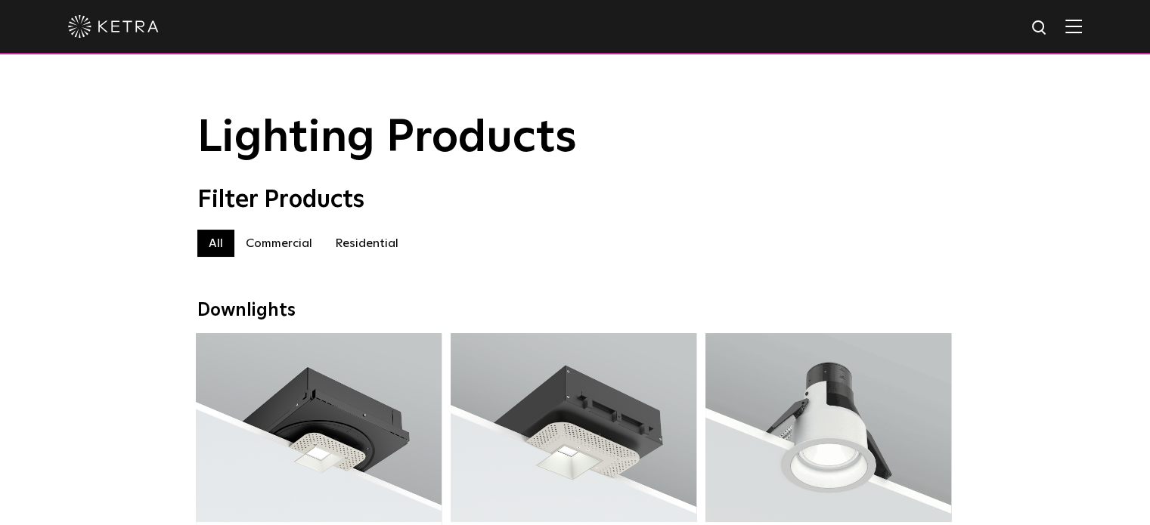
click at [300, 240] on label "Commercial" at bounding box center [278, 243] width 89 height 27
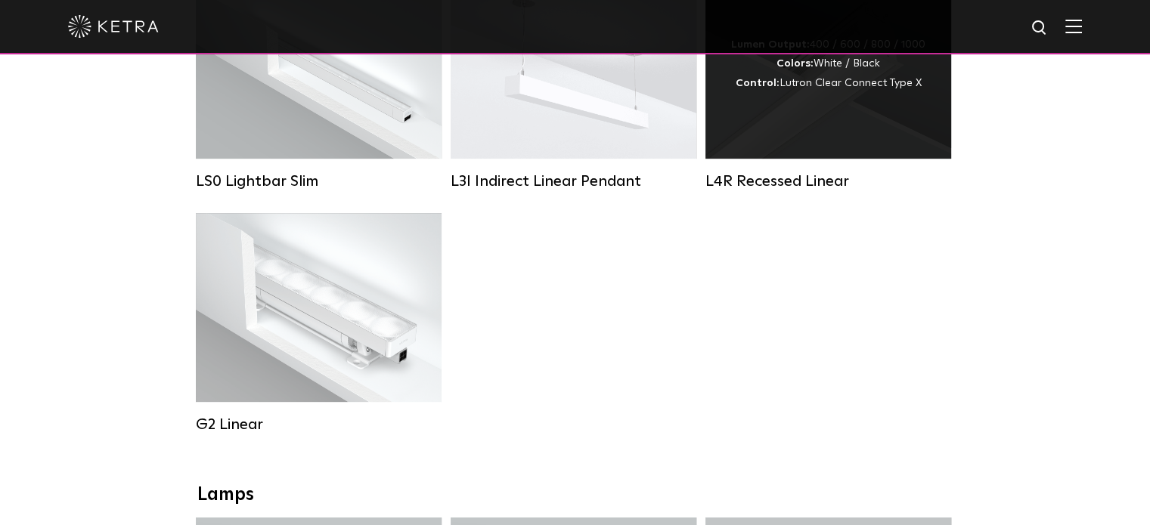
scroll to position [668, 0]
click at [813, 115] on div "Lumen Output: 400 / 600 / 800 / 1000 Colors: White / Black Control: Lutron Clea…" at bounding box center [828, 64] width 246 height 189
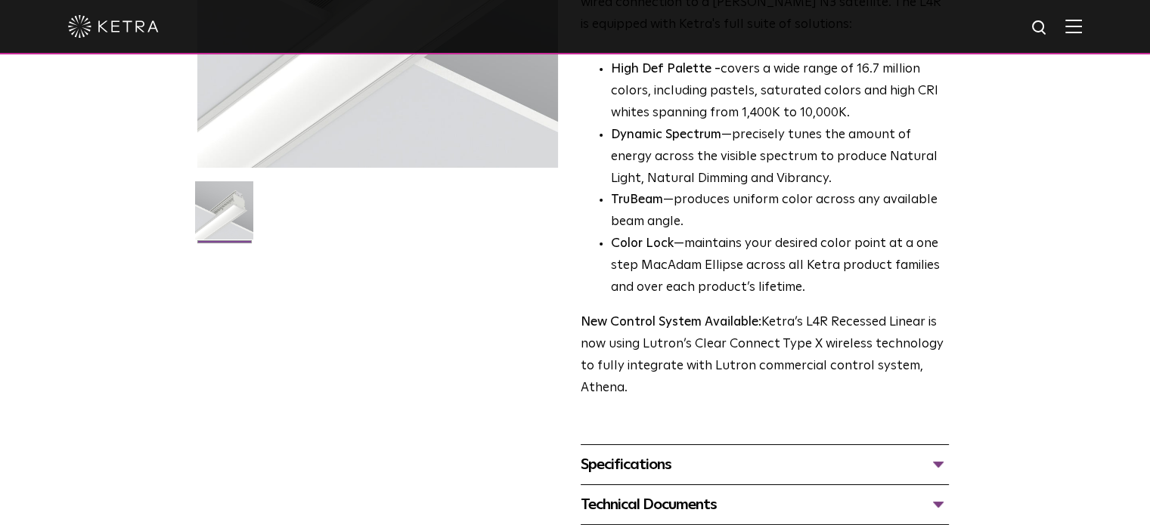
scroll to position [304, 0]
click at [636, 449] on div "Specifications LUMEN OUTPUTS 400lm/ft, 600lm/ft, 800lm/ft, 1000lm/ft HOUSING CO…" at bounding box center [764, 464] width 368 height 40
click at [665, 447] on div "Specifications LUMEN OUTPUTS 400lm/ft, 600lm/ft, 800lm/ft, 1000lm/ft HOUSING CO…" at bounding box center [764, 464] width 368 height 40
click at [667, 461] on div "Specifications" at bounding box center [764, 464] width 368 height 24
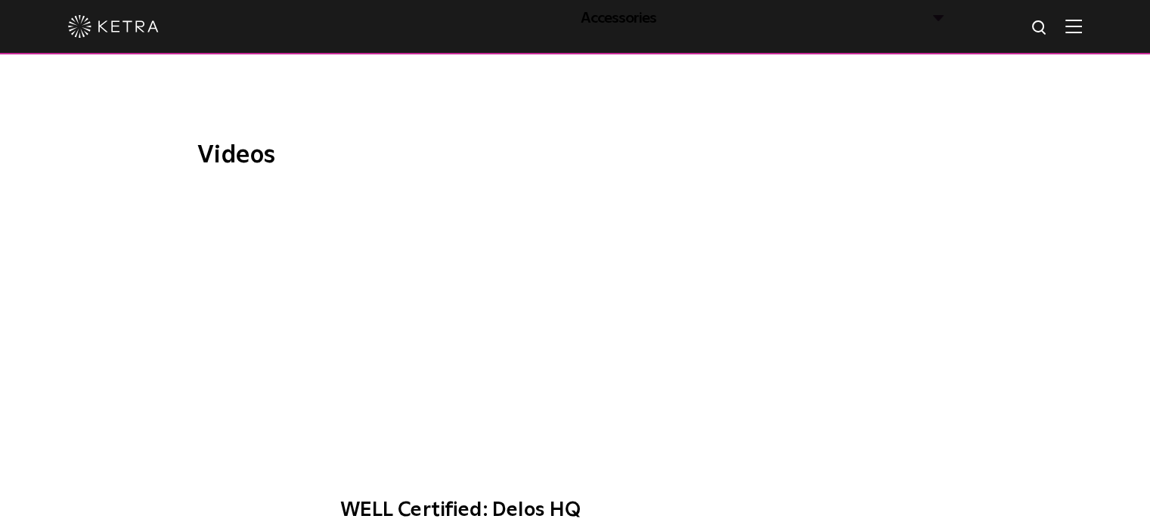
scroll to position [941, 0]
